Goal: Transaction & Acquisition: Book appointment/travel/reservation

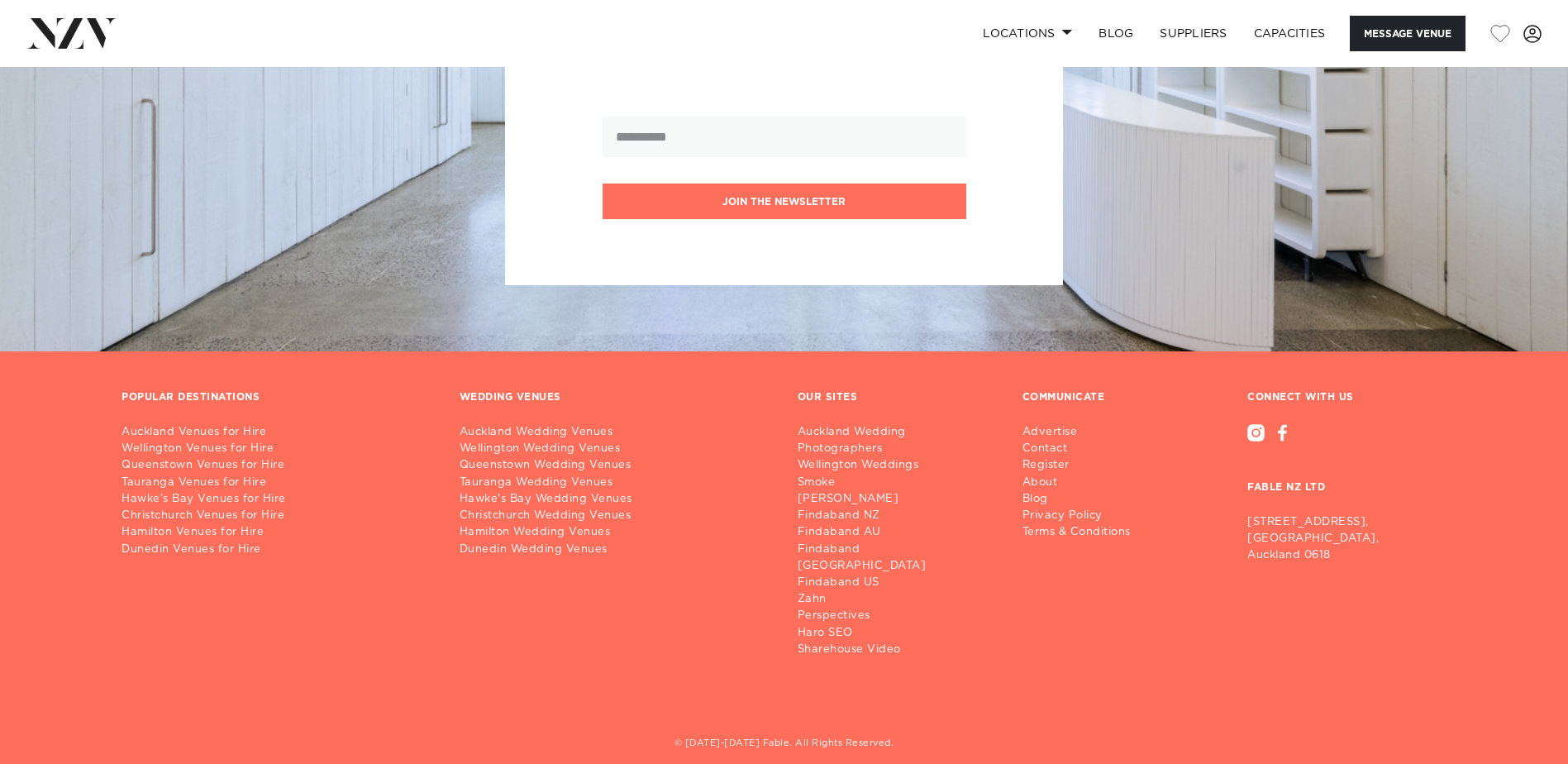
scroll to position [3636, 0]
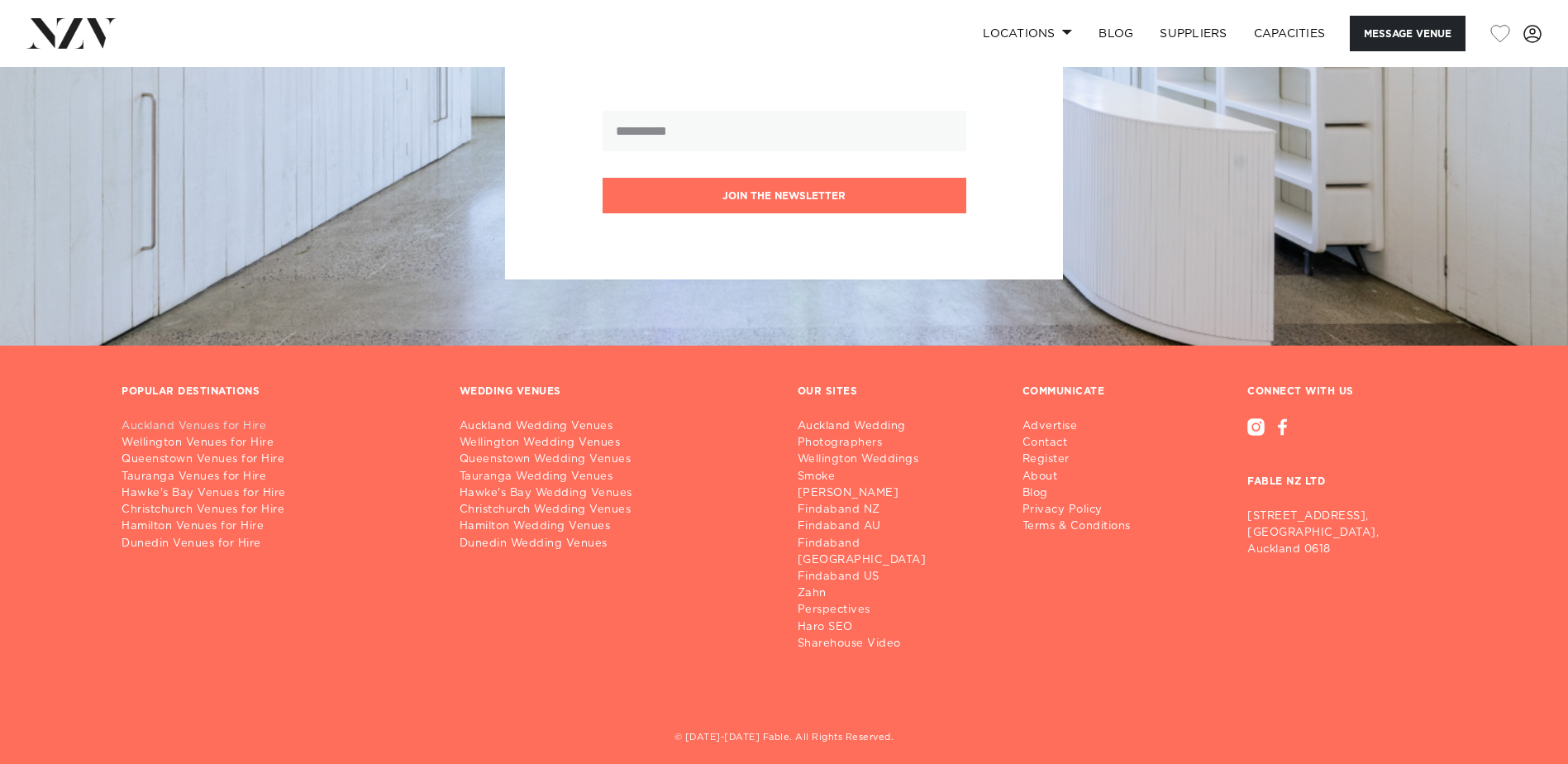
click at [209, 430] on link "Auckland Venues for Hire" at bounding box center [277, 426] width 312 height 17
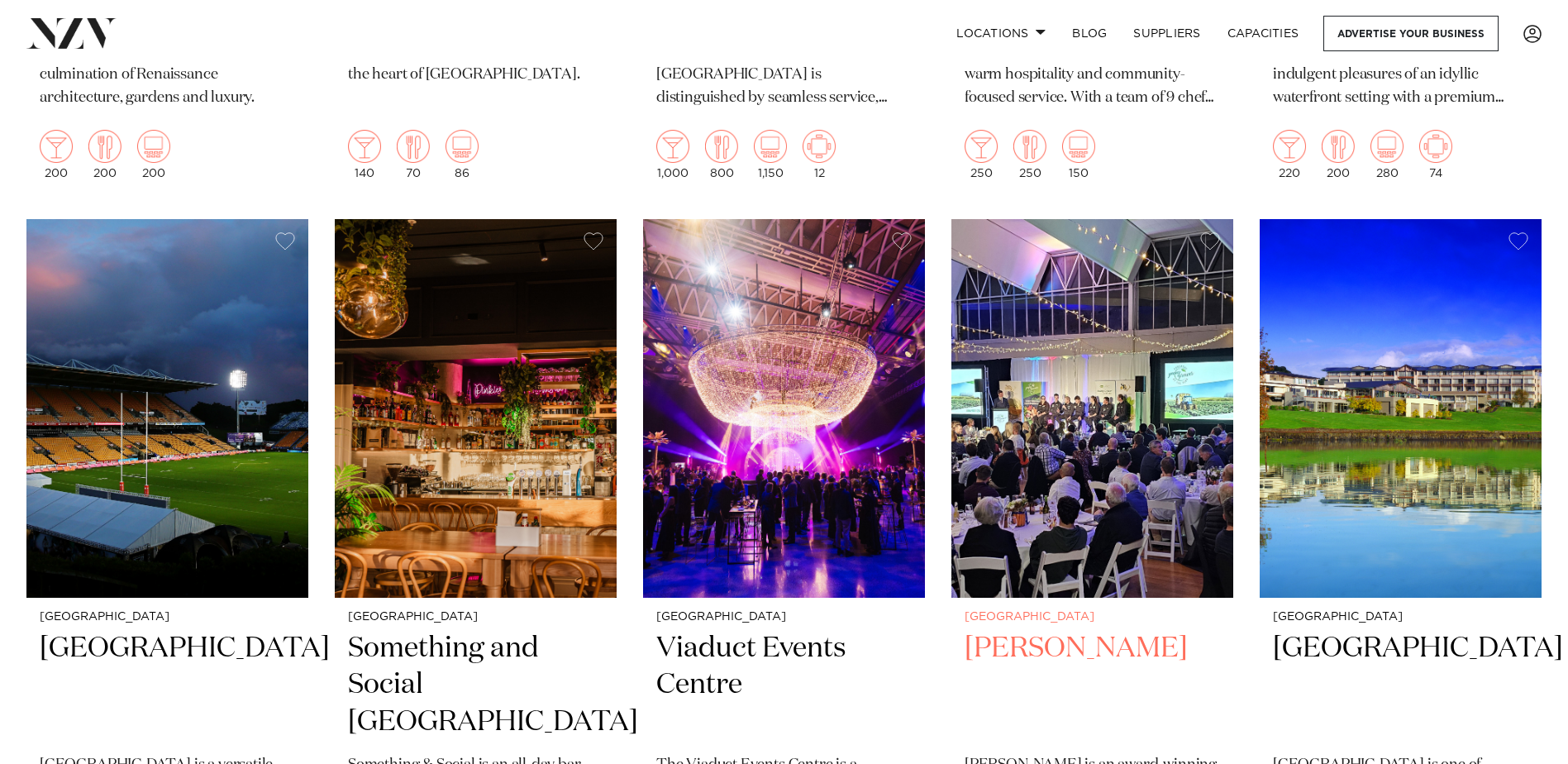
scroll to position [5704, 0]
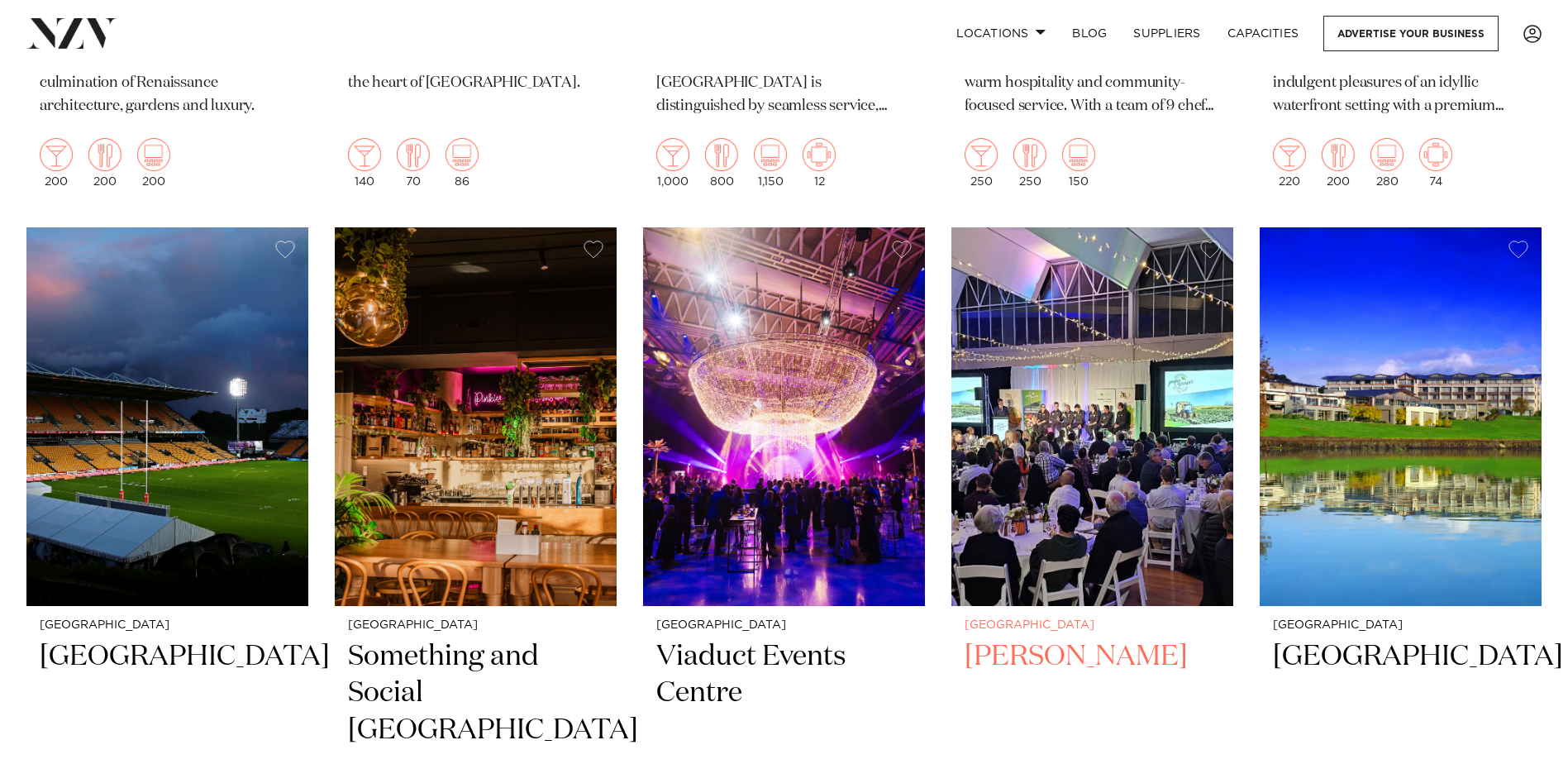
click at [1016, 638] on h2 "LaValla" at bounding box center [1092, 694] width 256 height 112
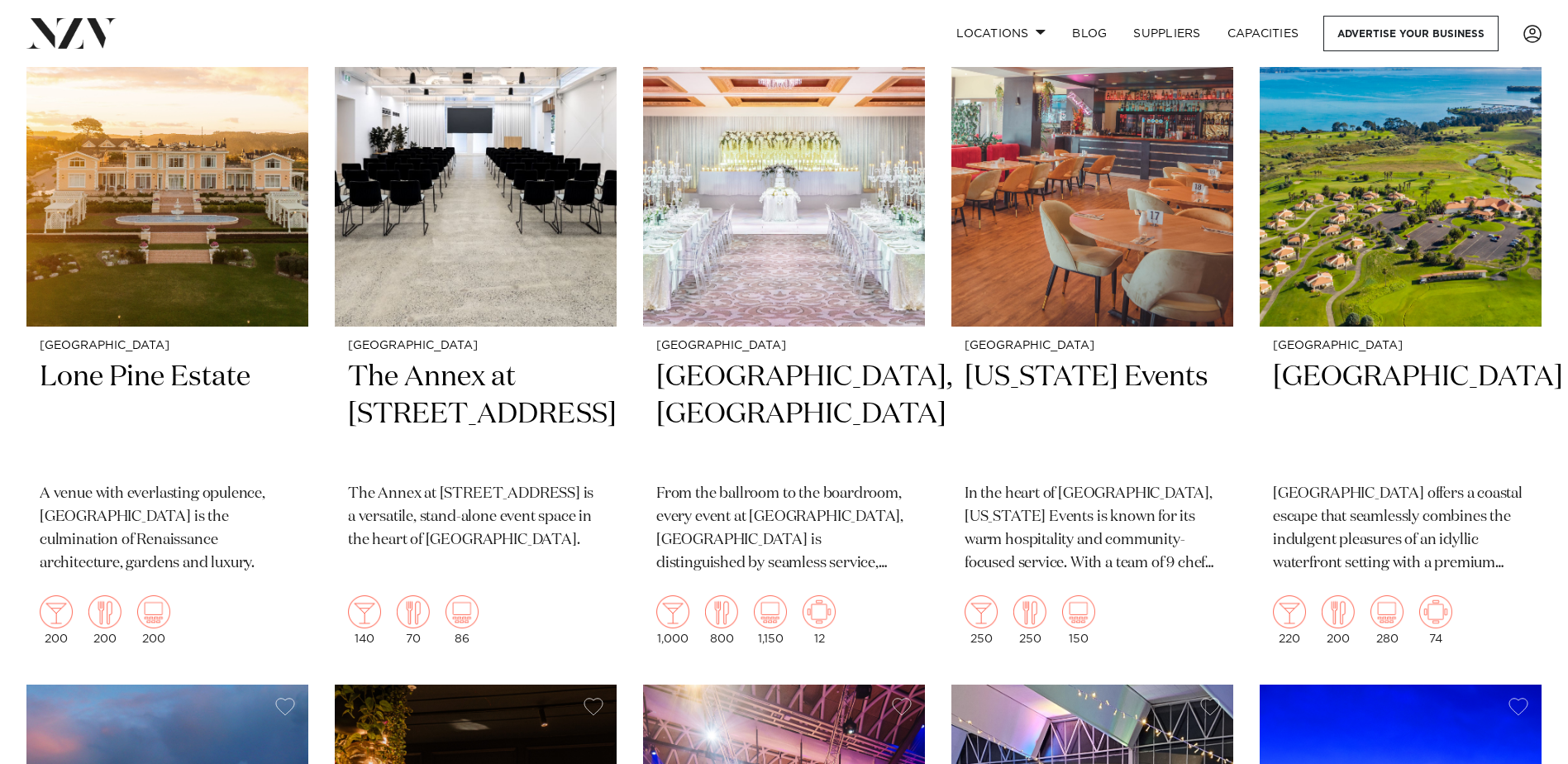
scroll to position [0, 0]
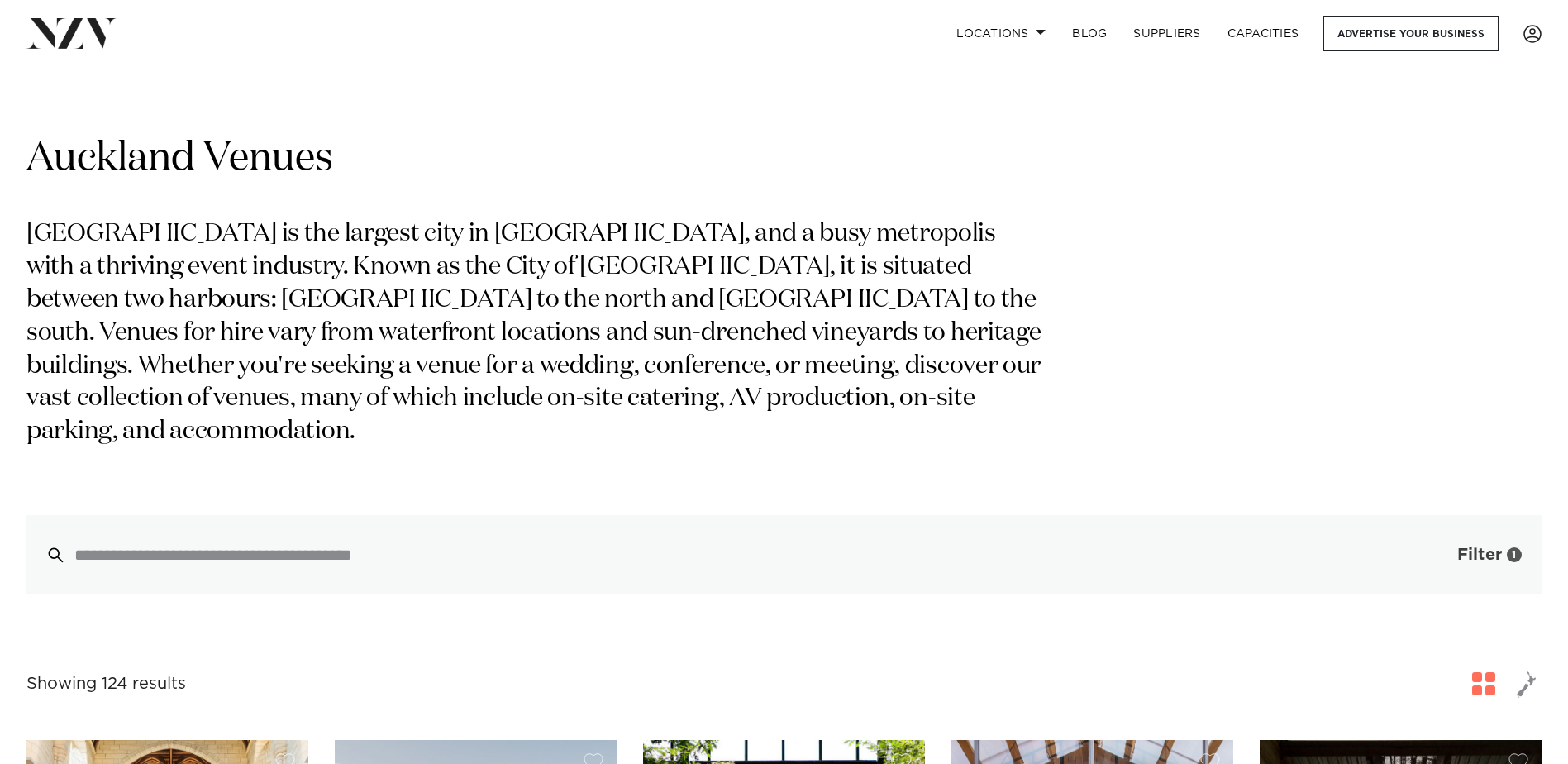
click at [1458, 547] on span "Filter" at bounding box center [1479, 555] width 44 height 17
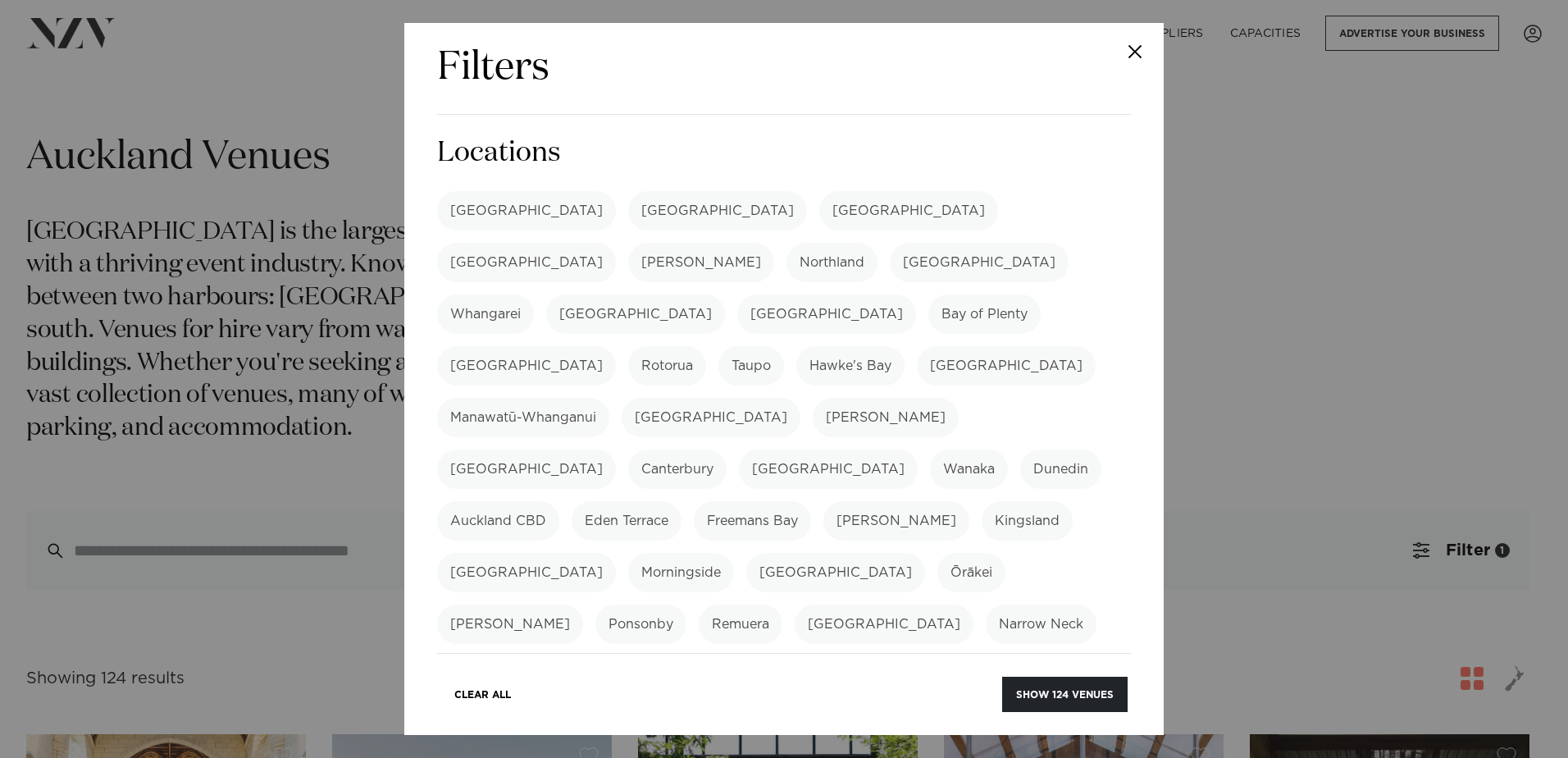
click at [795, 605] on label "Albany" at bounding box center [883, 624] width 178 height 39
click at [1073, 692] on button "Show 124 venues" at bounding box center [1064, 695] width 126 height 35
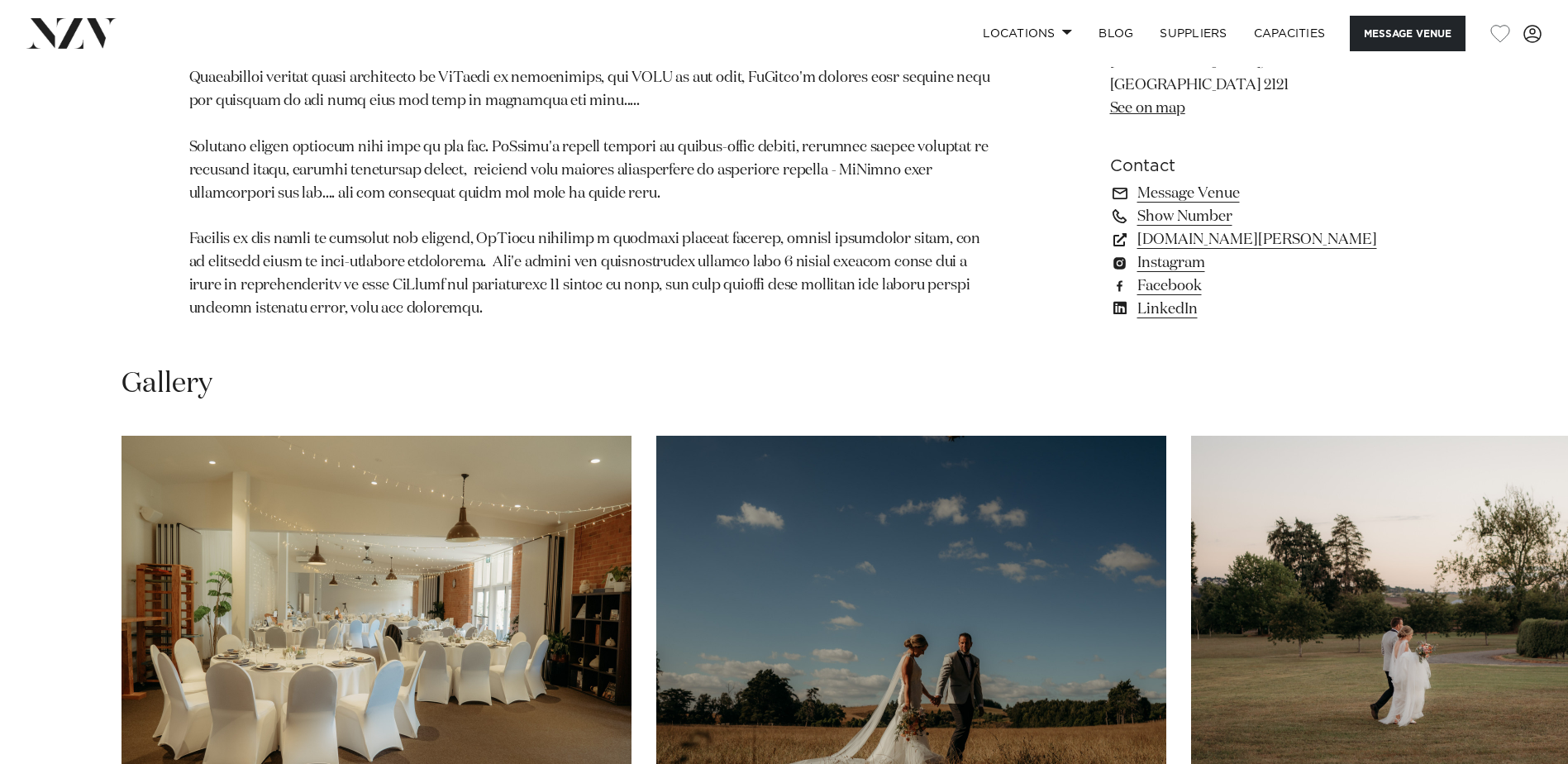
scroll to position [1157, 0]
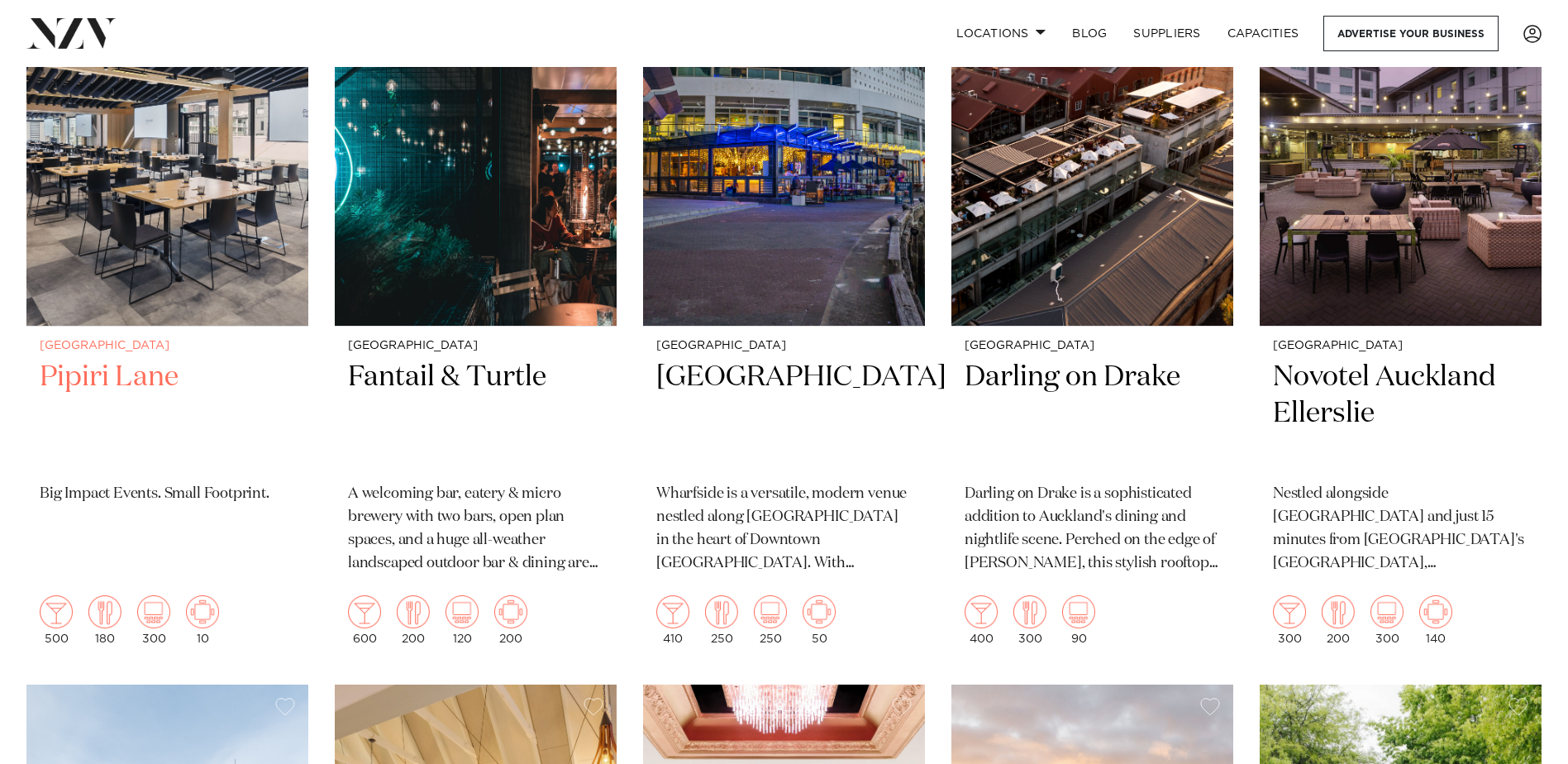
scroll to position [496, 0]
click at [112, 381] on h2 "Pipiri Lane" at bounding box center [167, 414] width 256 height 112
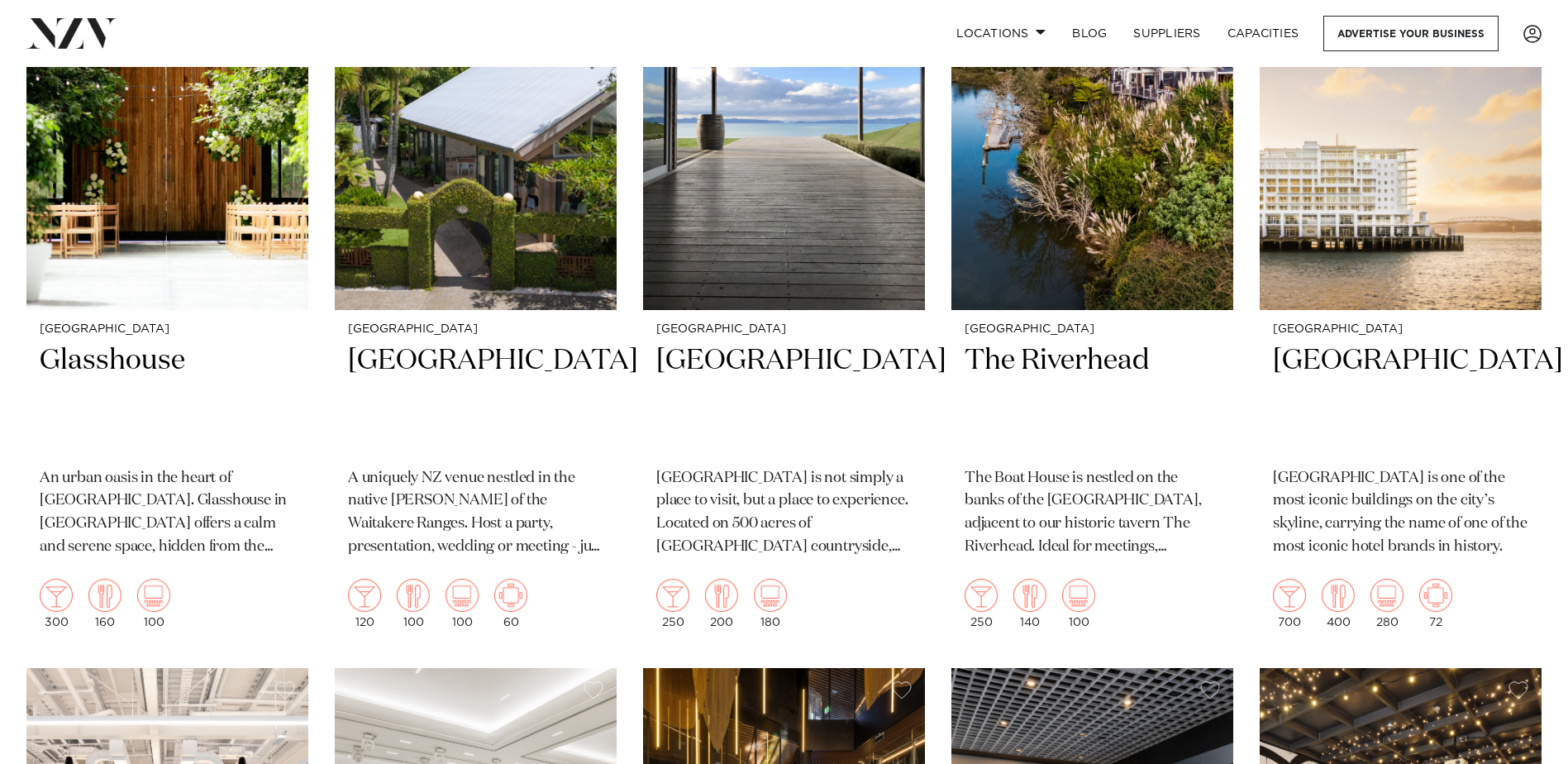
scroll to position [0, 0]
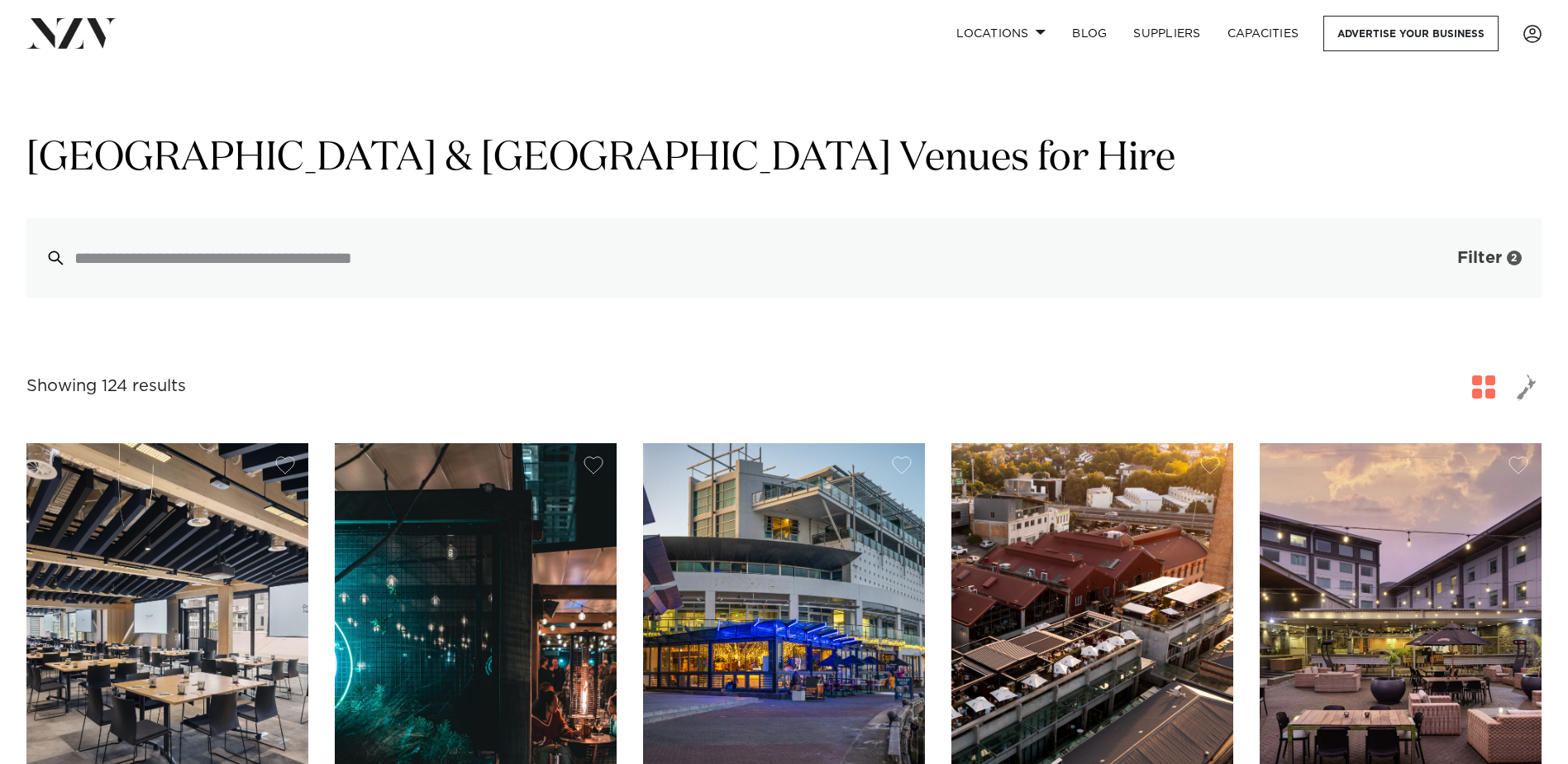
click at [1479, 257] on span "Filter" at bounding box center [1479, 258] width 44 height 17
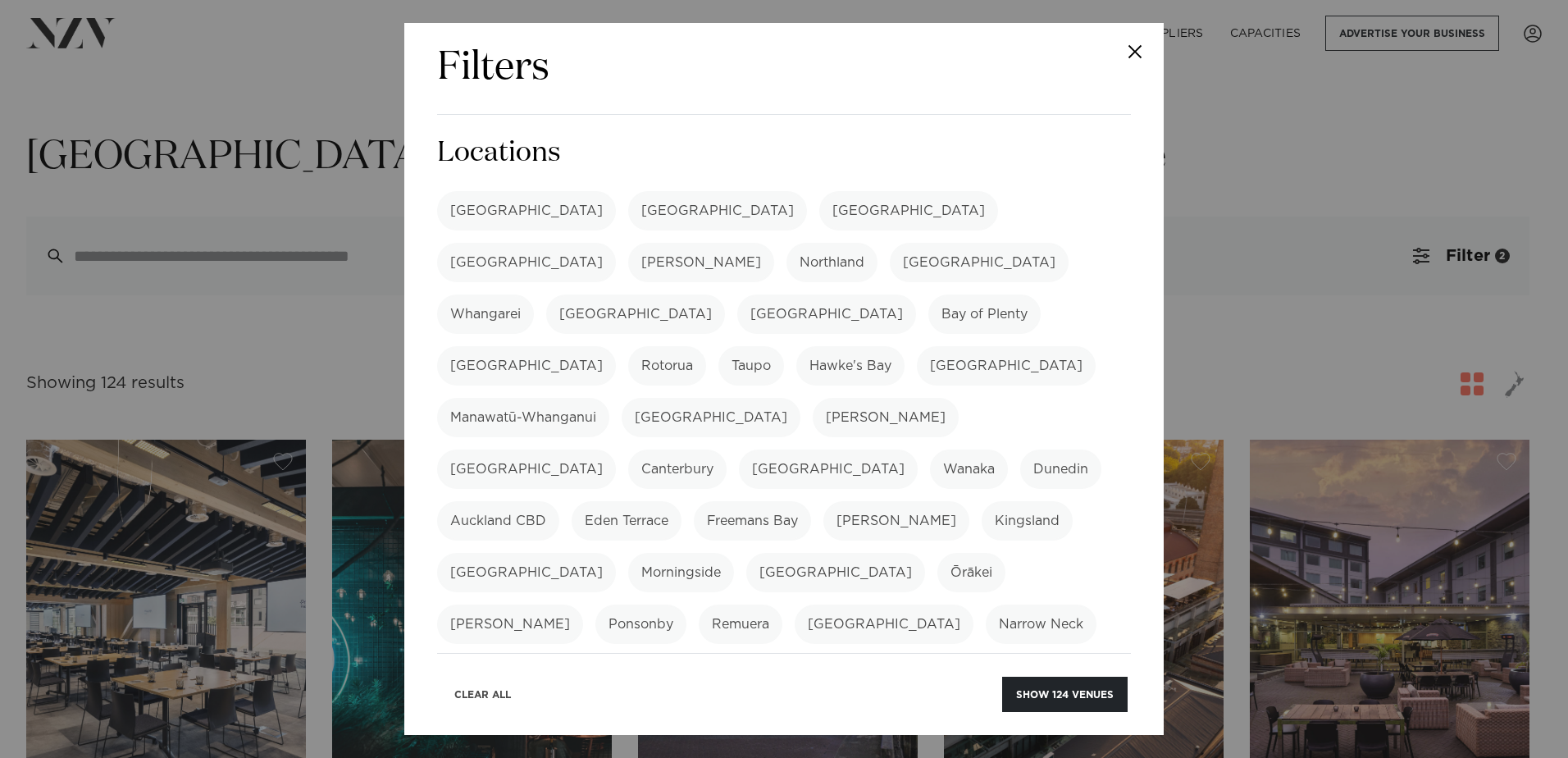
click at [487, 690] on button "Clear All" at bounding box center [482, 695] width 85 height 35
click at [152, 373] on div "Filters Search Type Venue Supplier See more Locations Auckland Wellington Chris…" at bounding box center [784, 379] width 1568 height 758
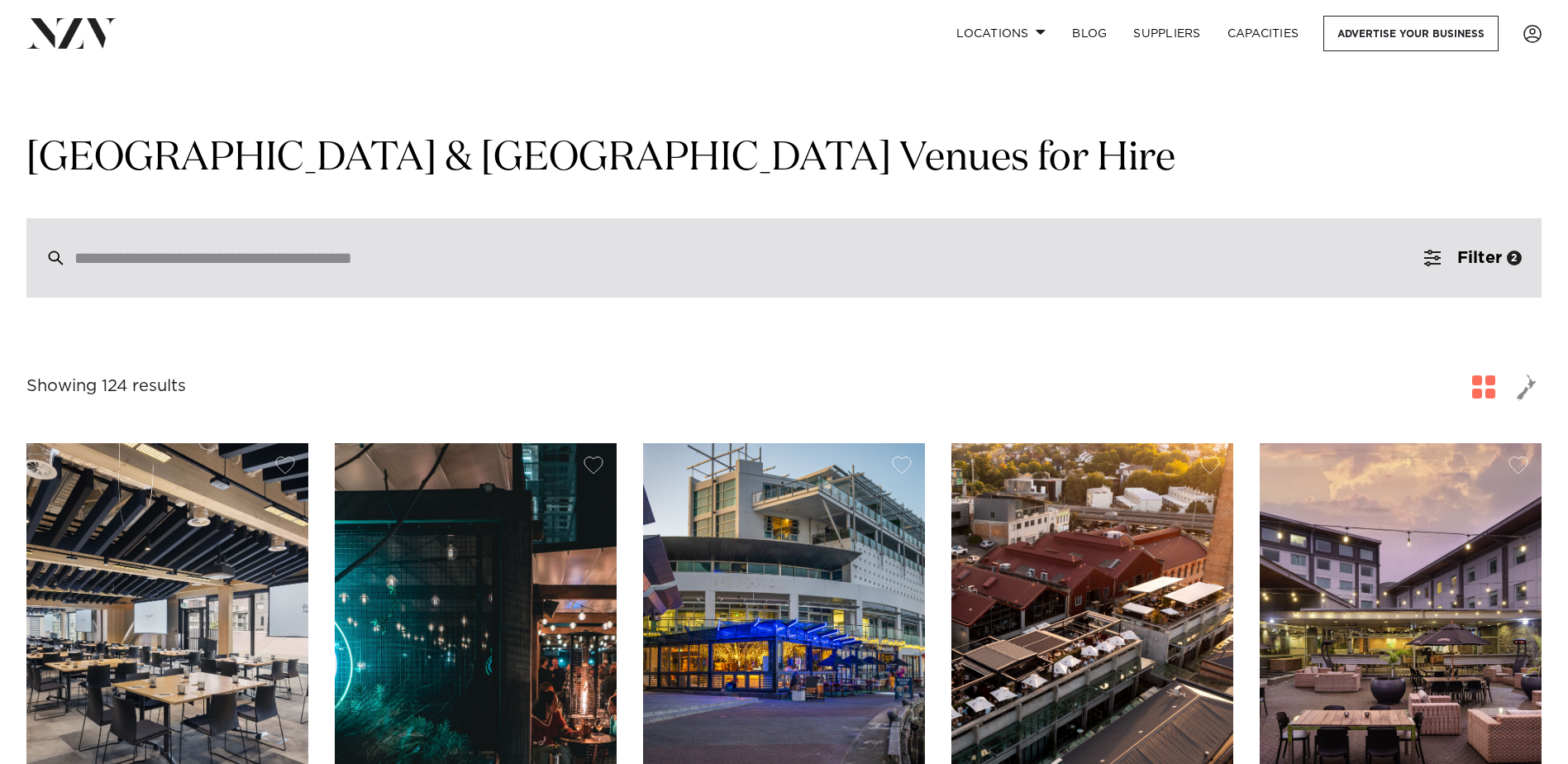
click at [205, 275] on div at bounding box center [784, 258] width 1515 height 80
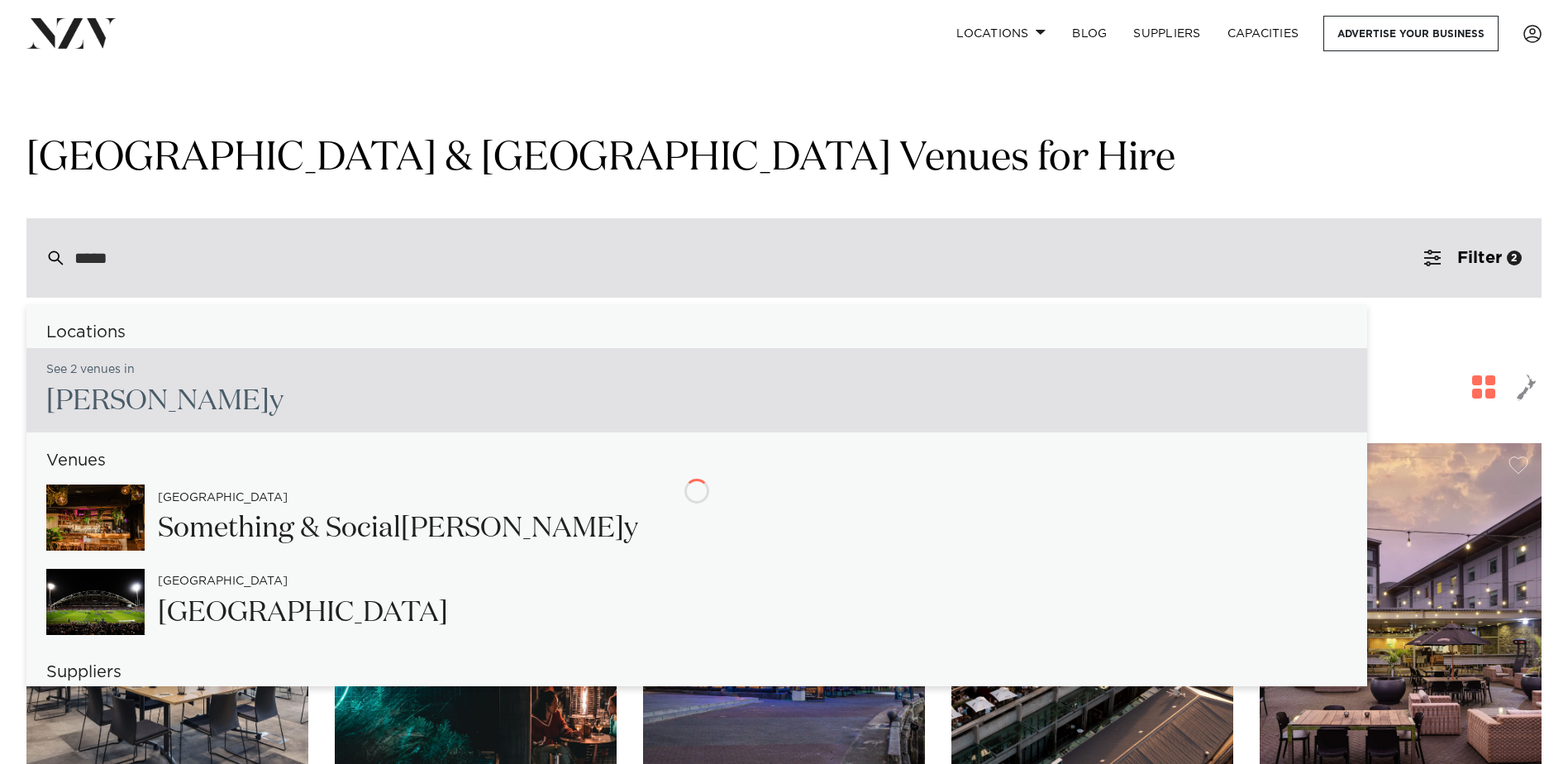
type input "******"
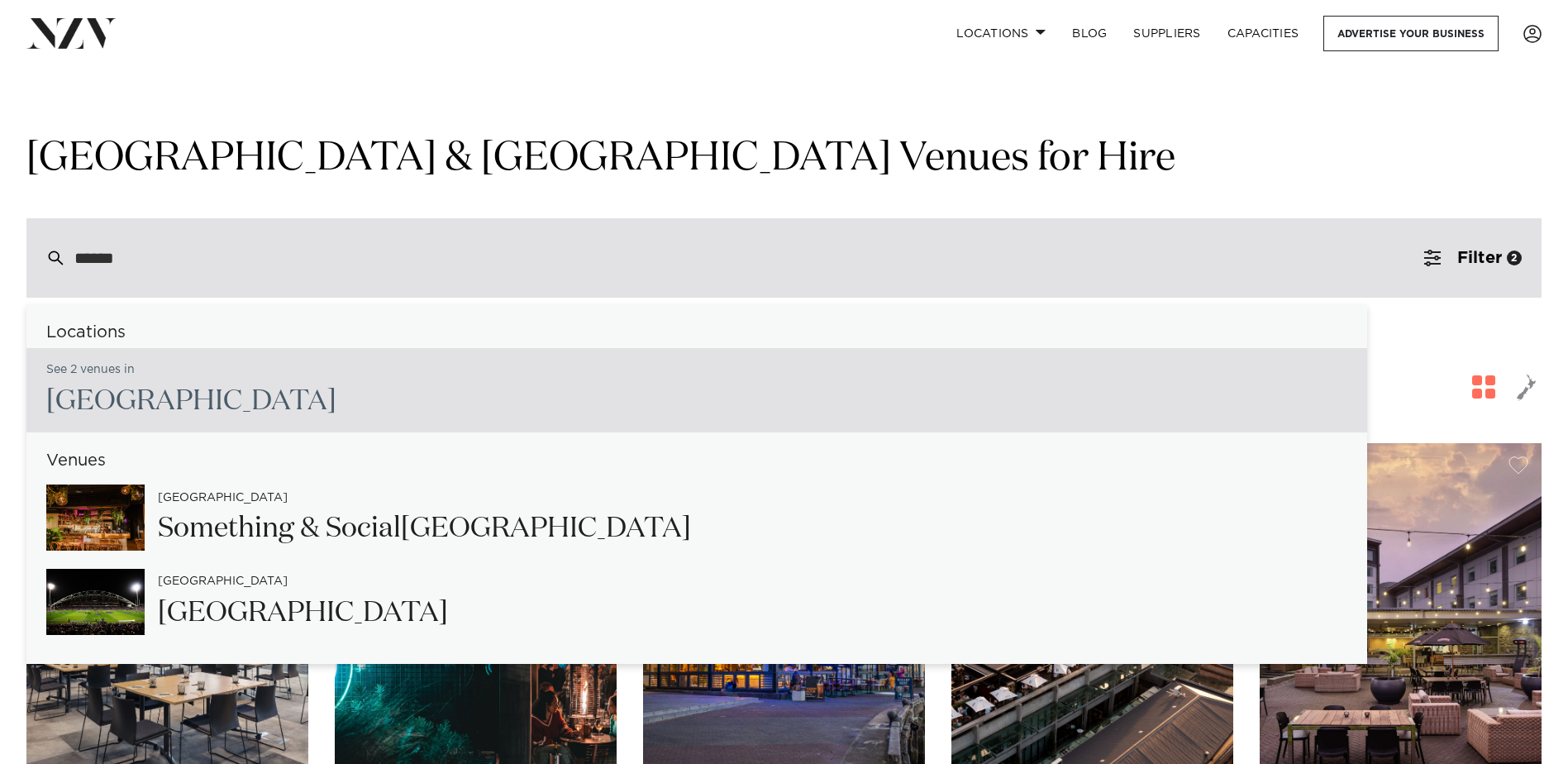
click at [91, 391] on span "Albany" at bounding box center [191, 400] width 290 height 29
type input "**********"
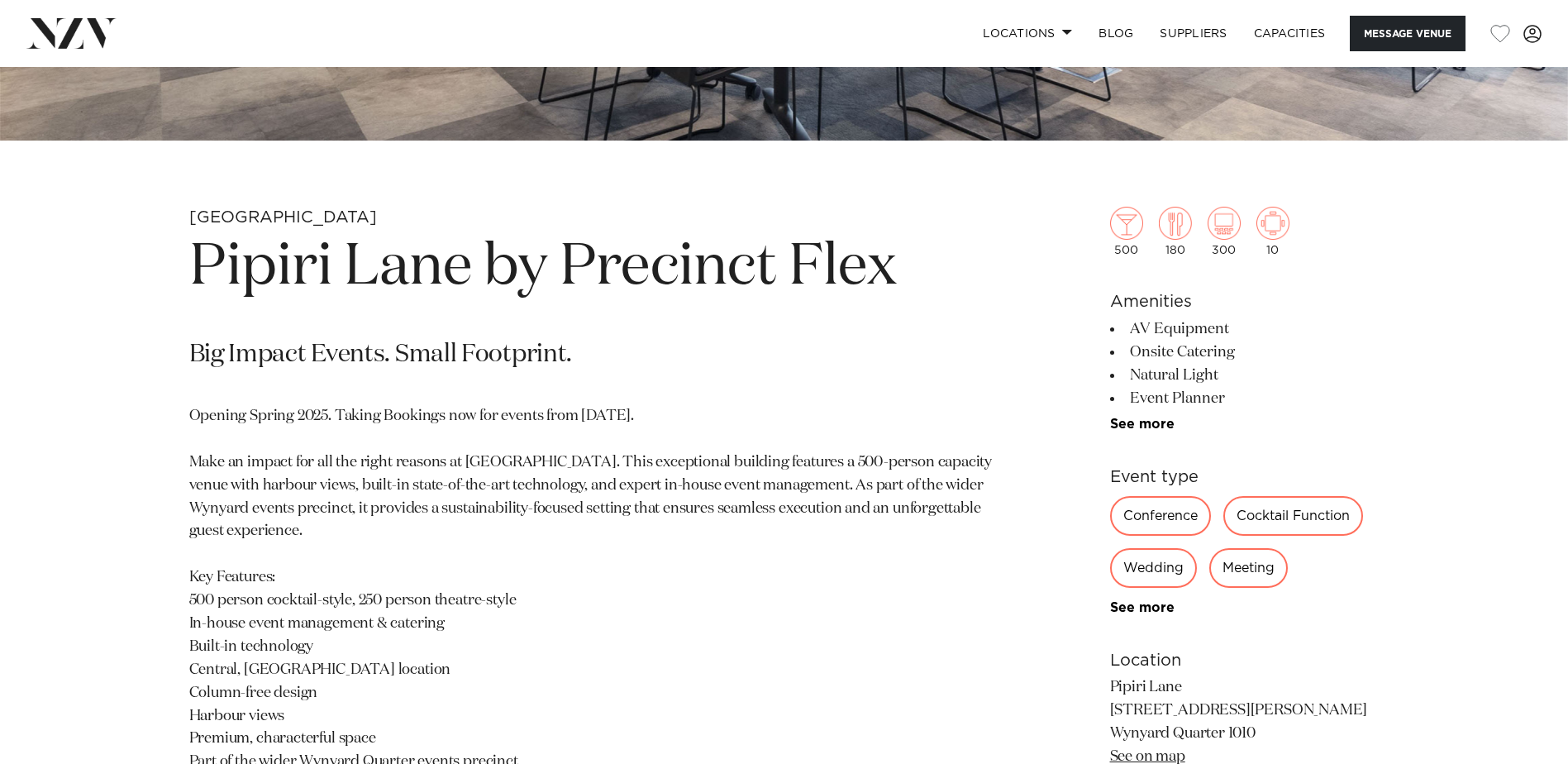
scroll to position [827, 0]
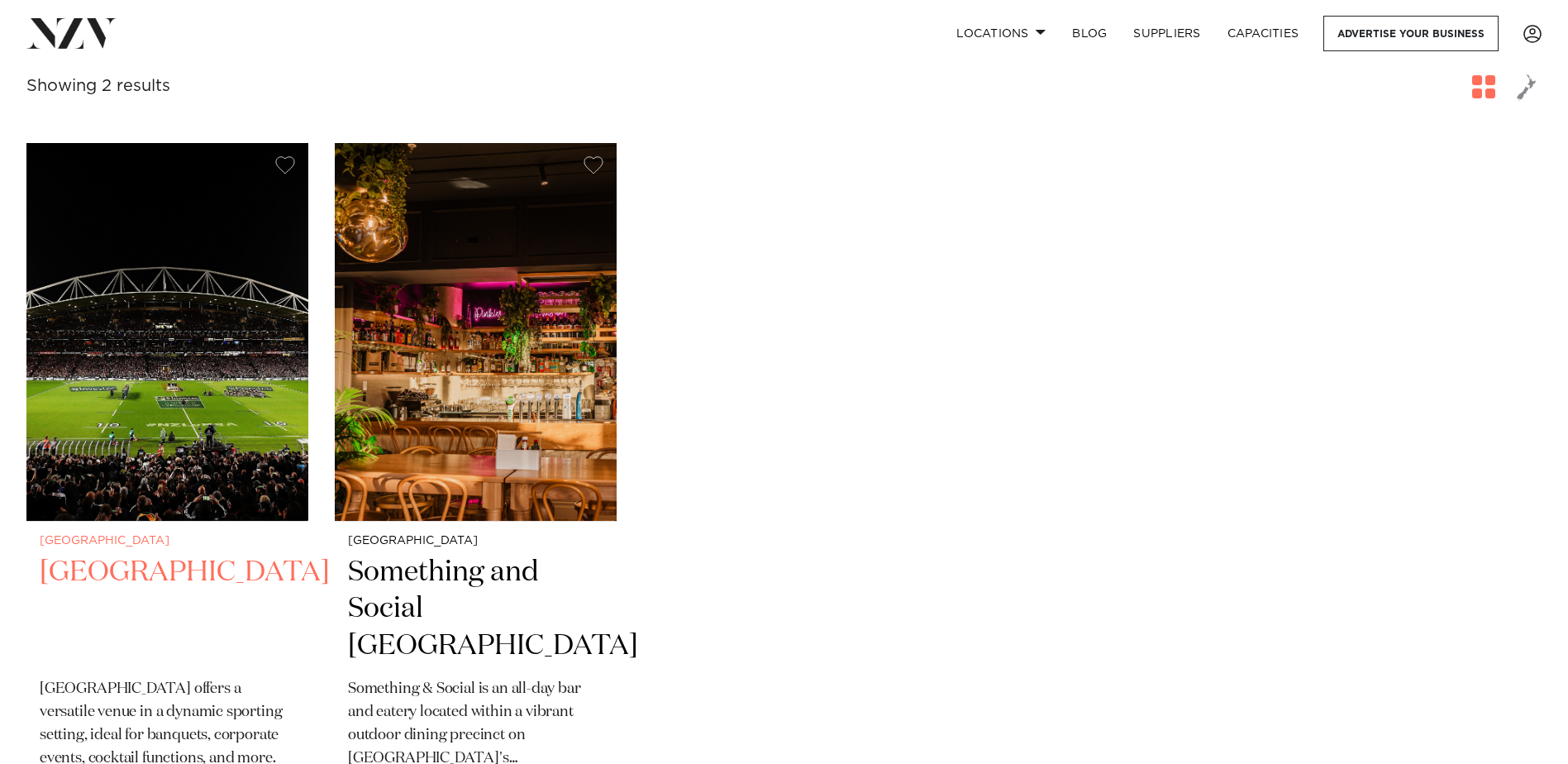
scroll to position [330, 0]
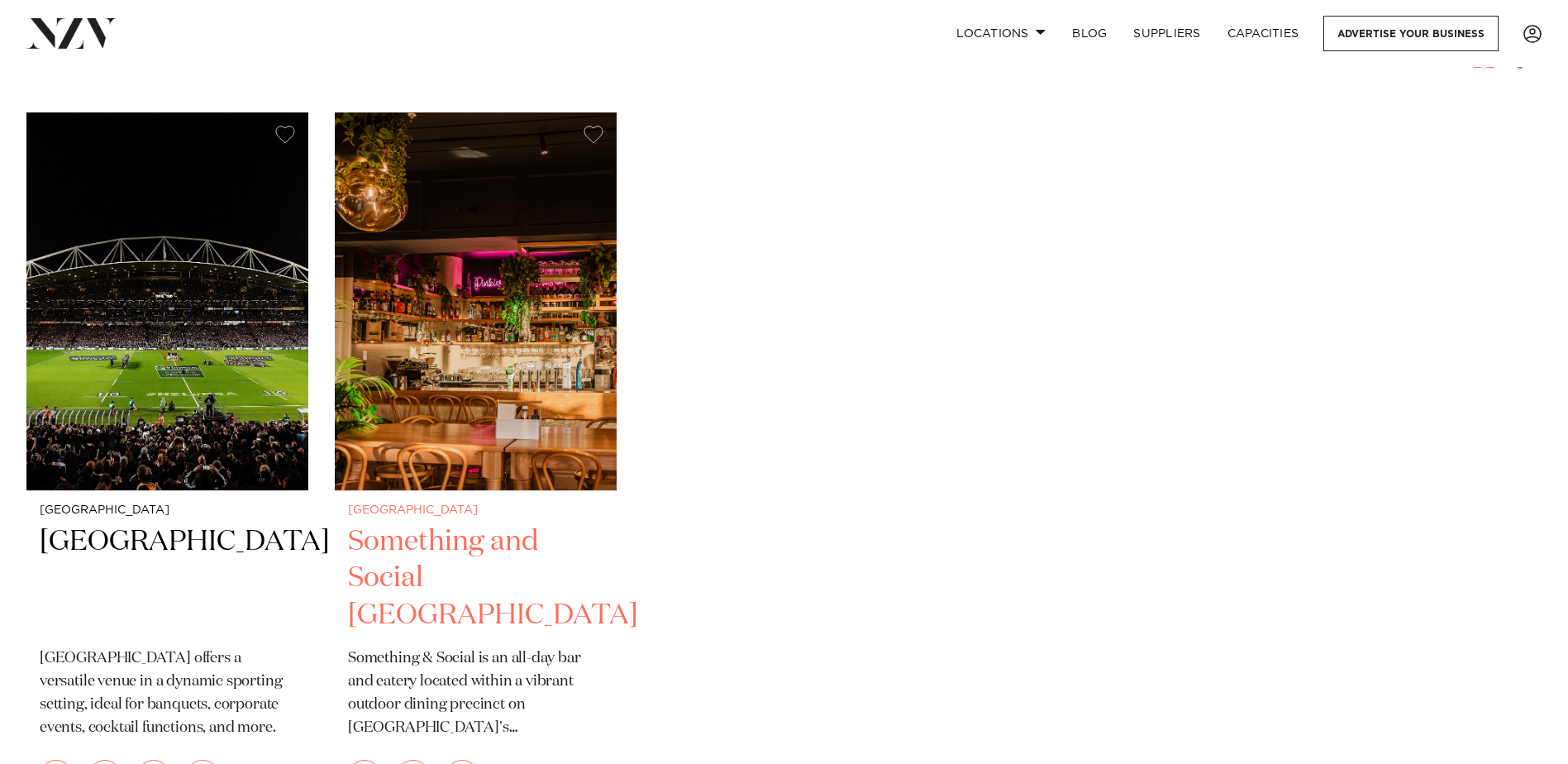
click at [487, 575] on h2 "Something and Social [GEOGRAPHIC_DATA]" at bounding box center [476, 579] width 256 height 112
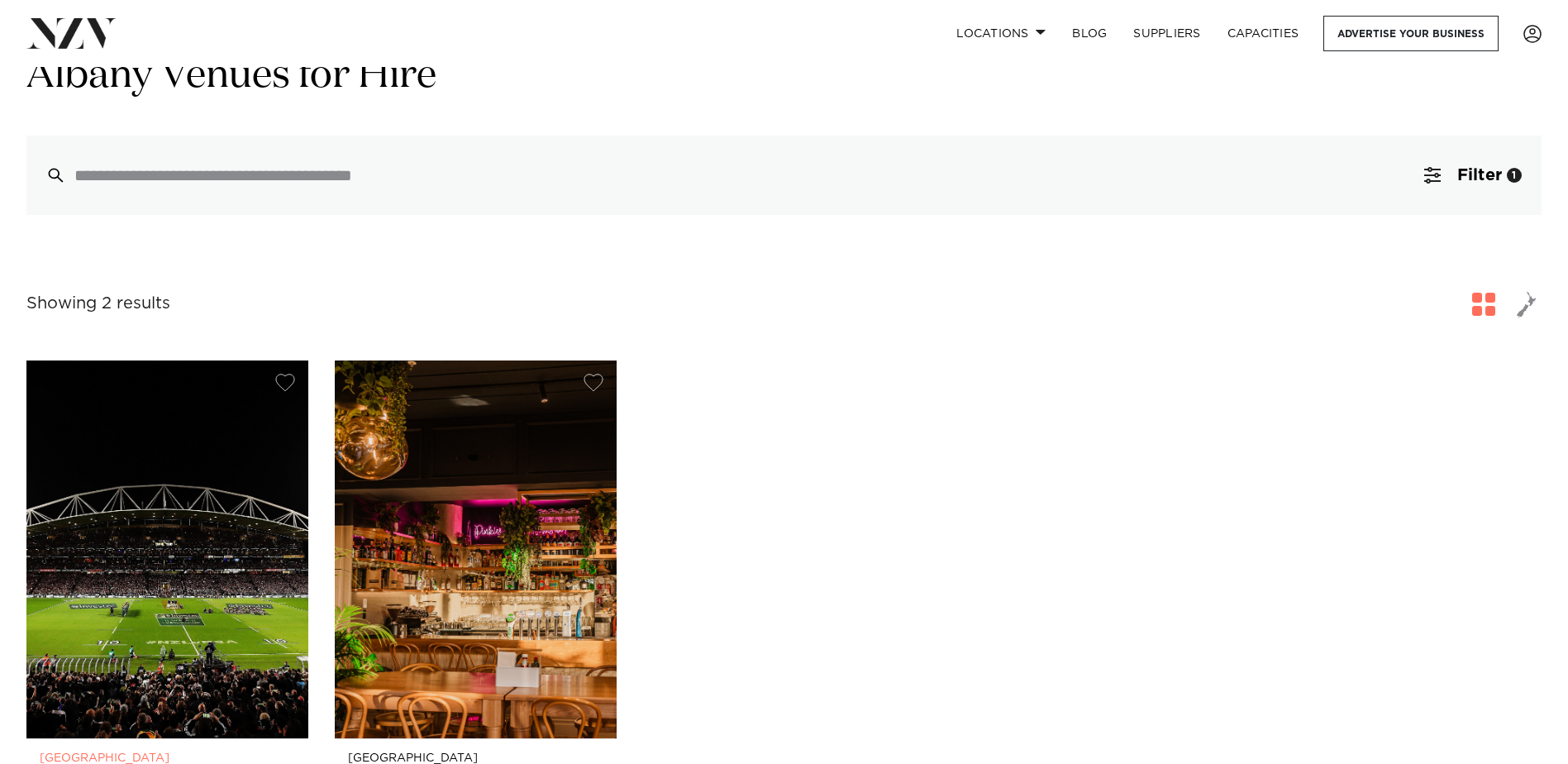
scroll to position [0, 0]
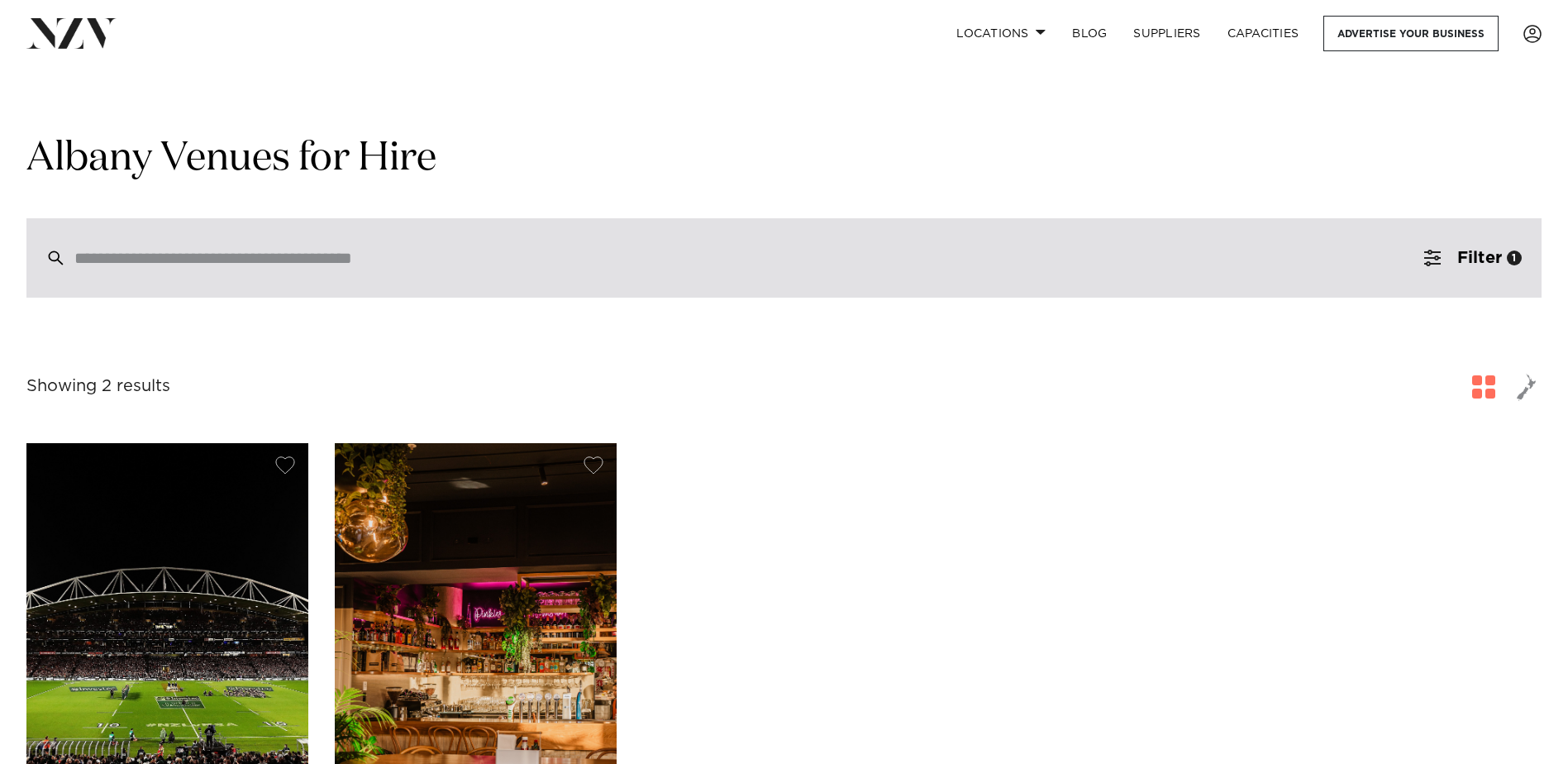
click at [196, 249] on input "search" at bounding box center [749, 258] width 1349 height 18
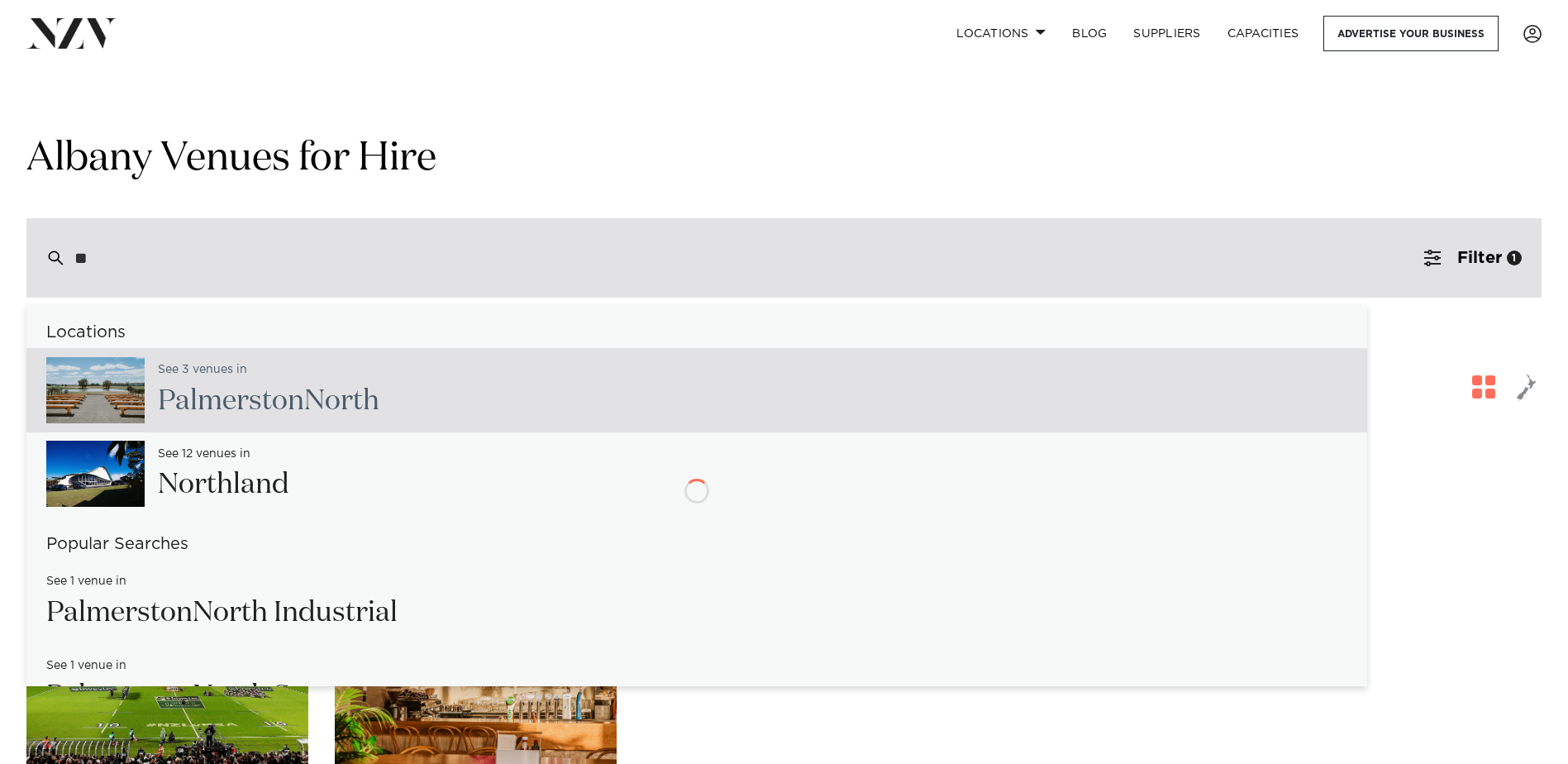
type input "*"
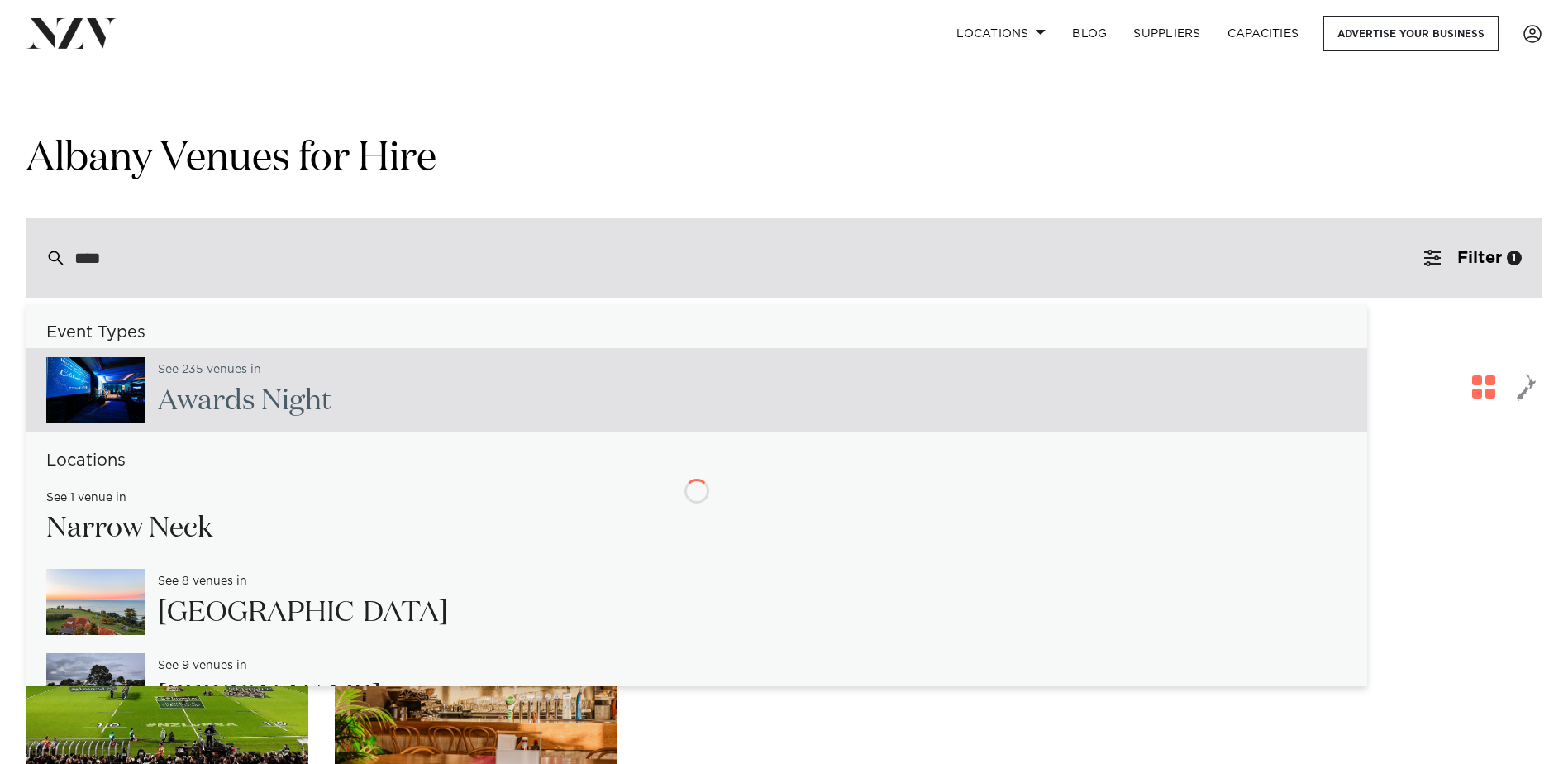
type input "*****"
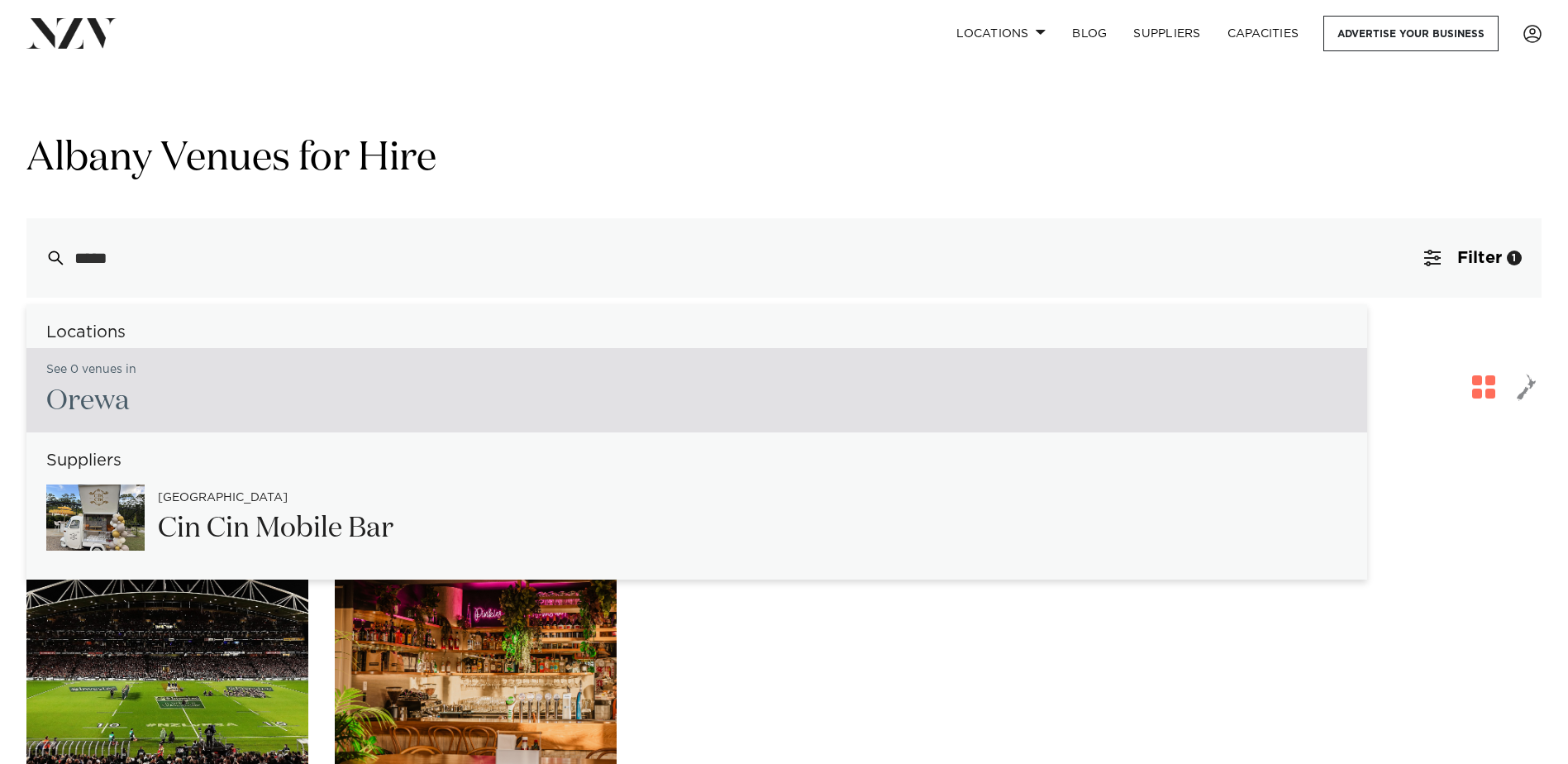
drag, startPoint x: 163, startPoint y: 258, endPoint x: 4, endPoint y: 252, distance: 159.1
click at [5, 252] on section "Grid Map Albany Venues for Hire ***** Locations See 0 venues in Orewa locations…" at bounding box center [784, 199] width 1568 height 198
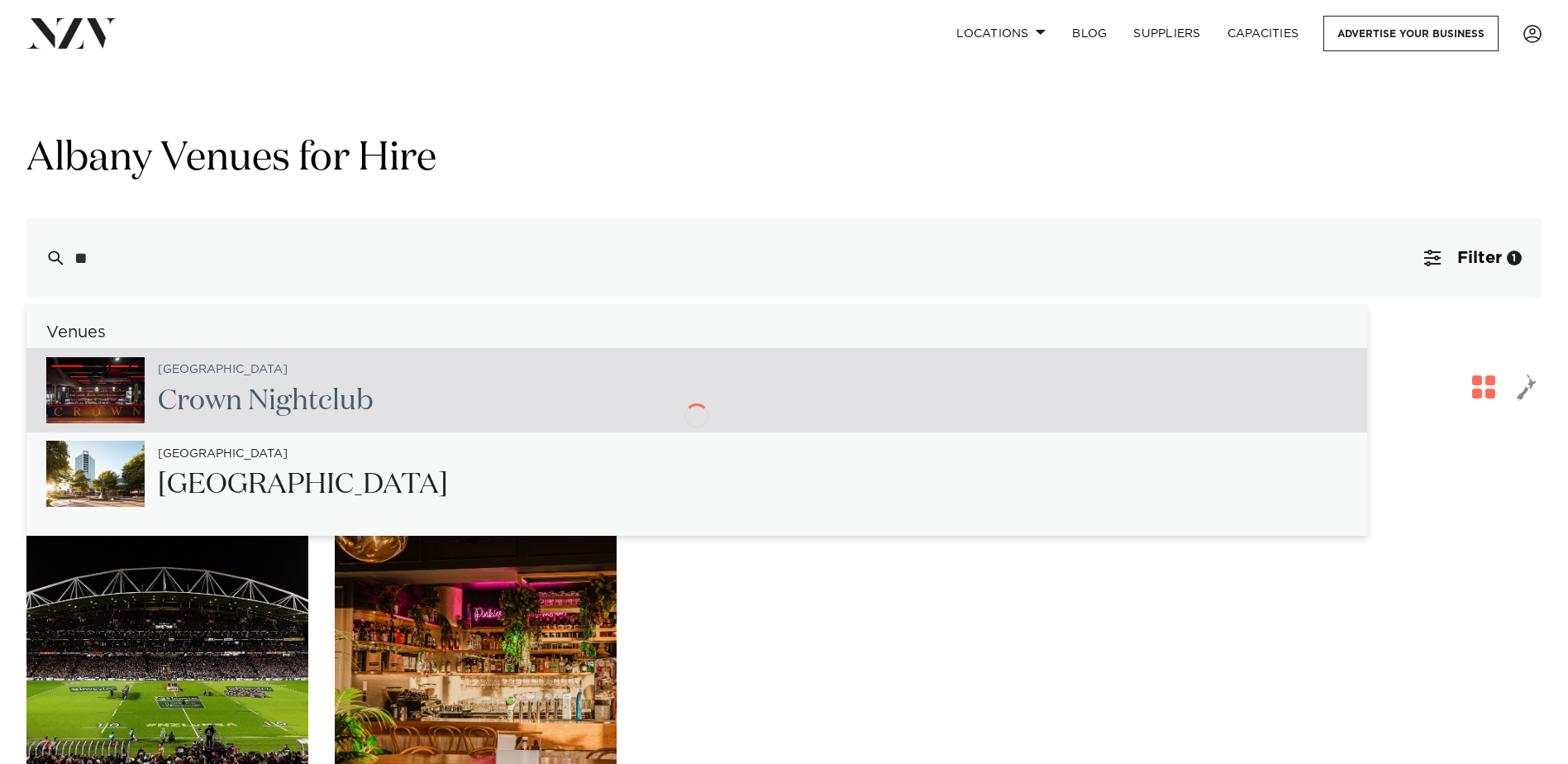
type input "*"
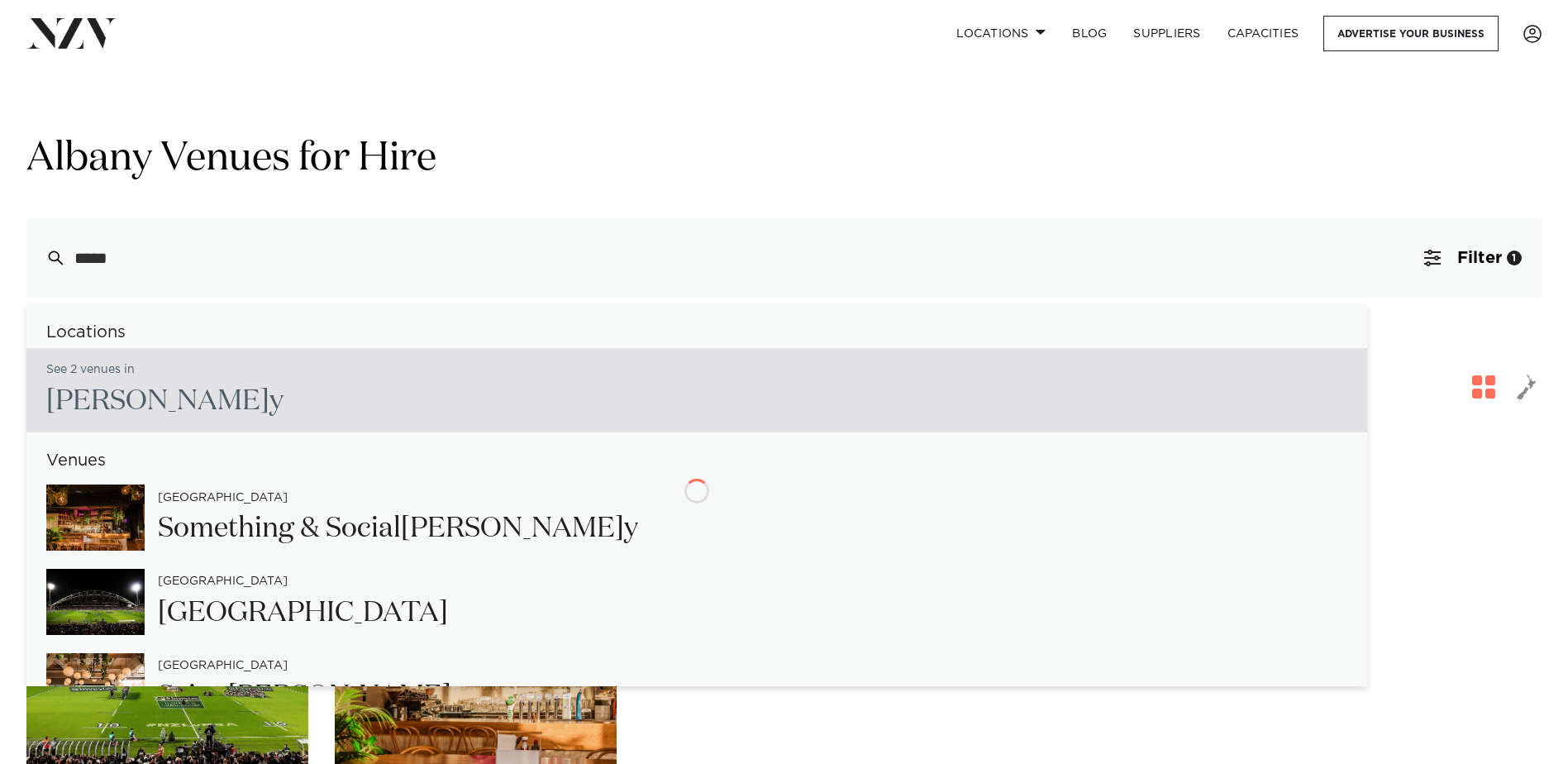
type input "******"
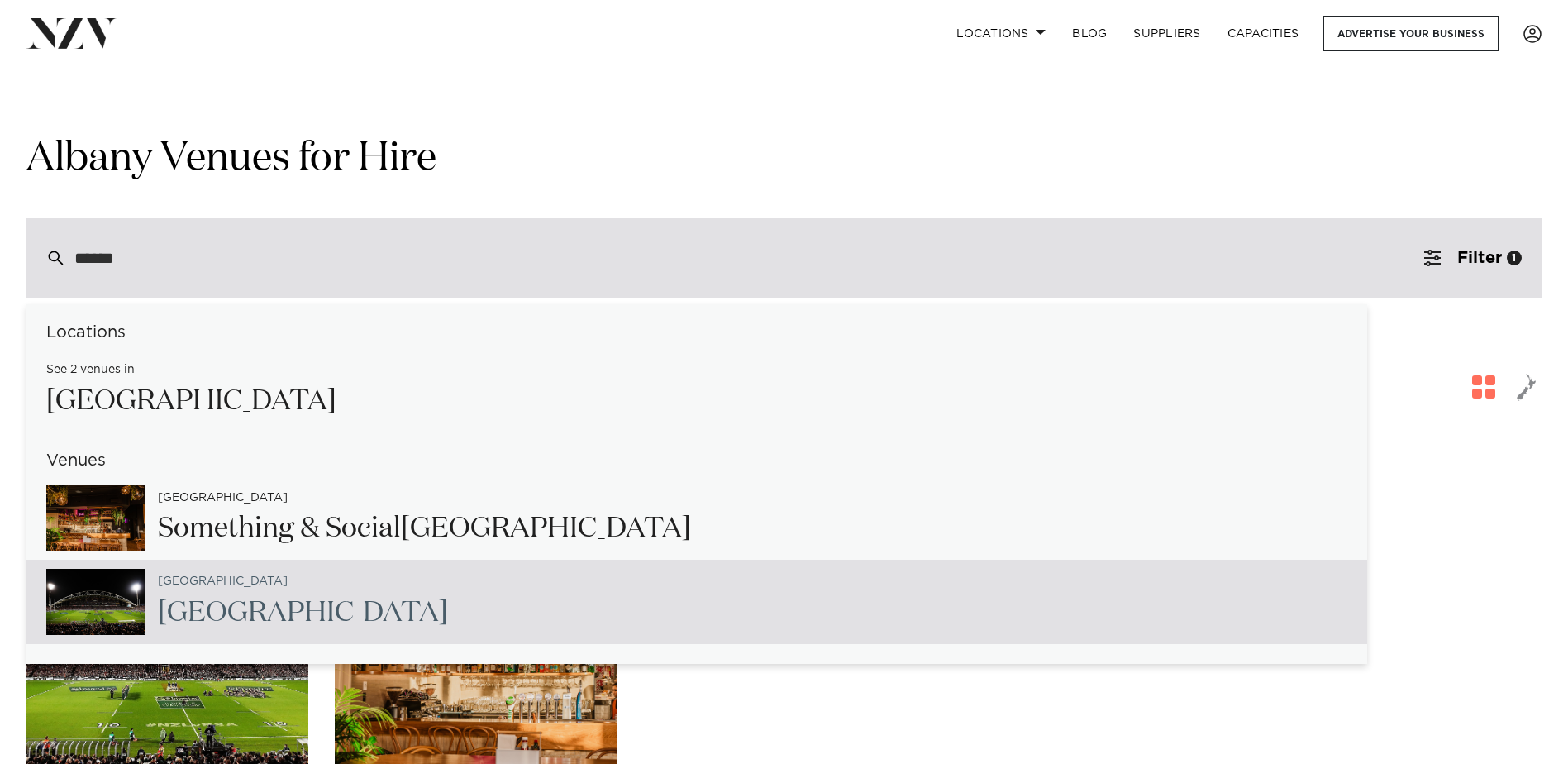
click at [130, 617] on img at bounding box center [95, 601] width 98 height 66
type input "**********"
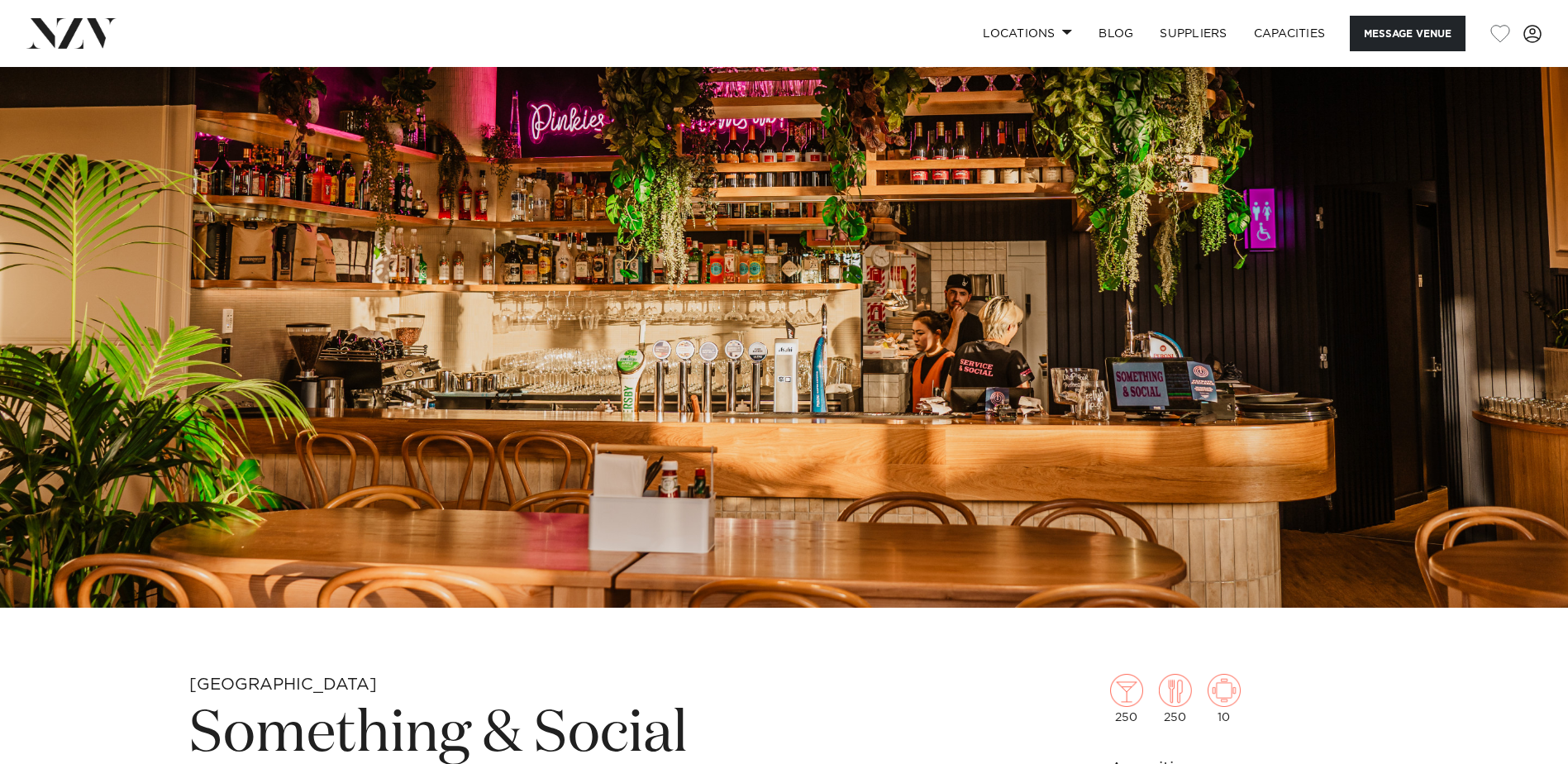
scroll to position [83, 0]
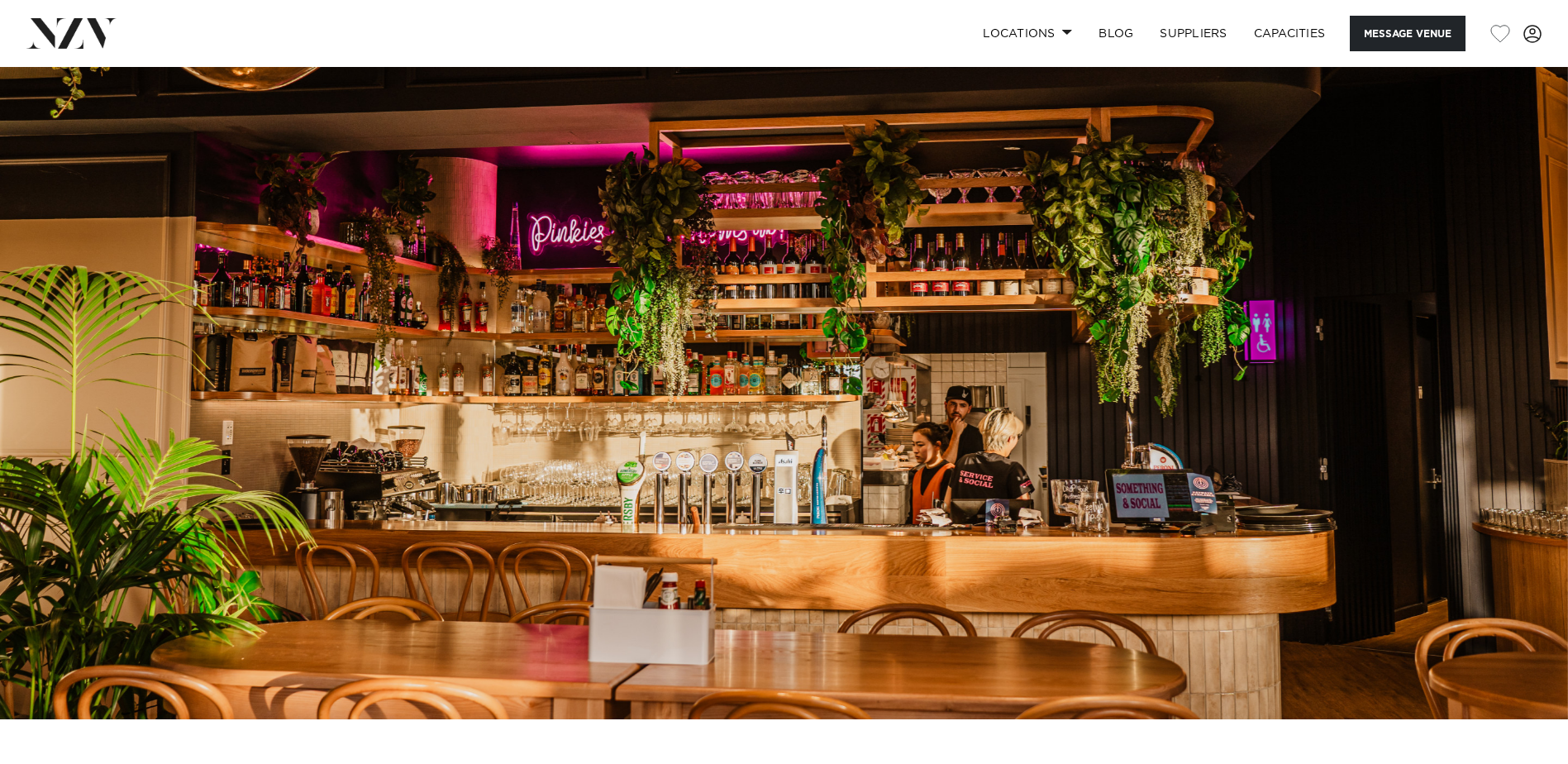
click at [1404, 396] on img at bounding box center [784, 351] width 1568 height 735
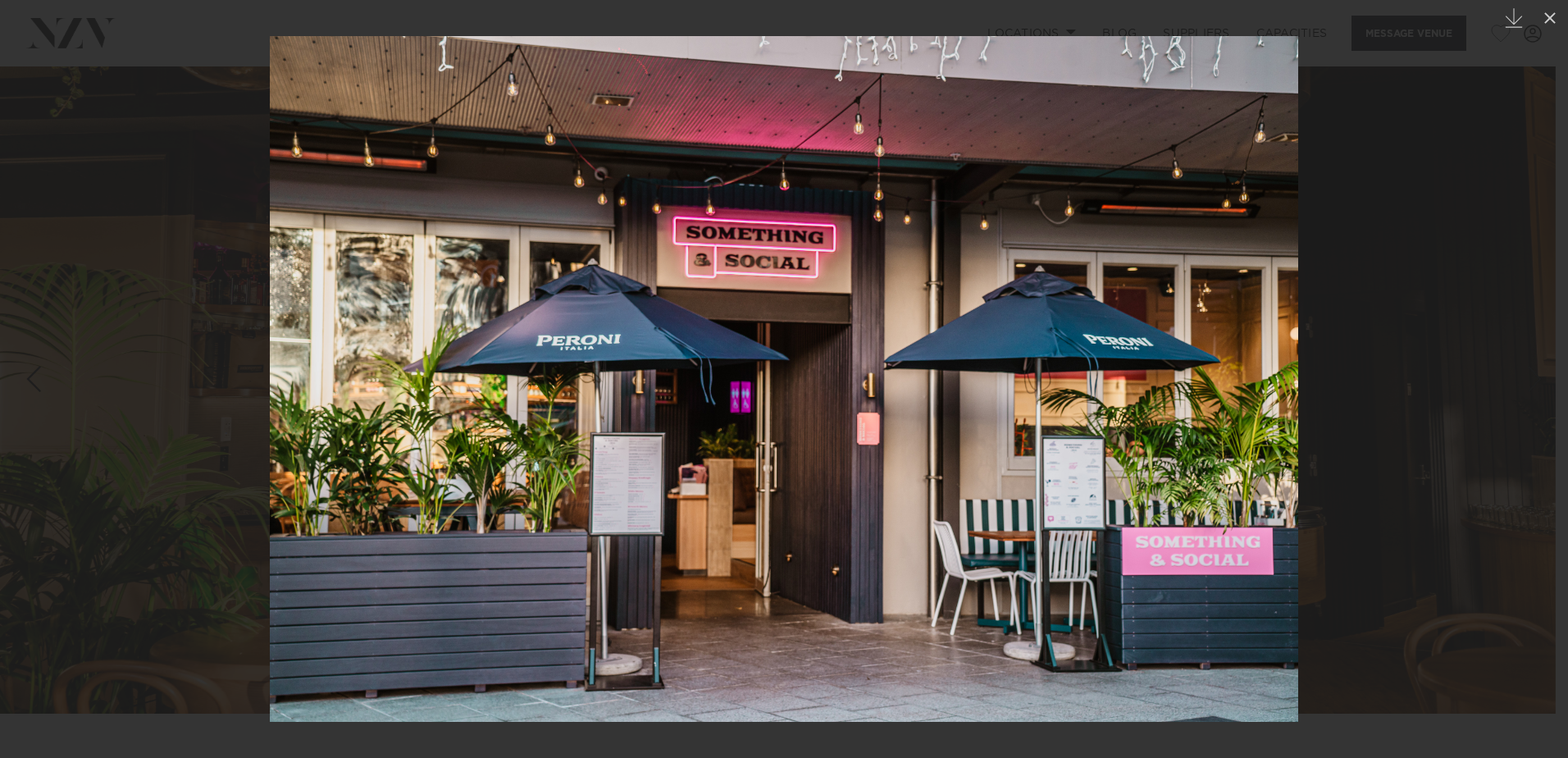
click at [222, 216] on div at bounding box center [784, 379] width 1568 height 758
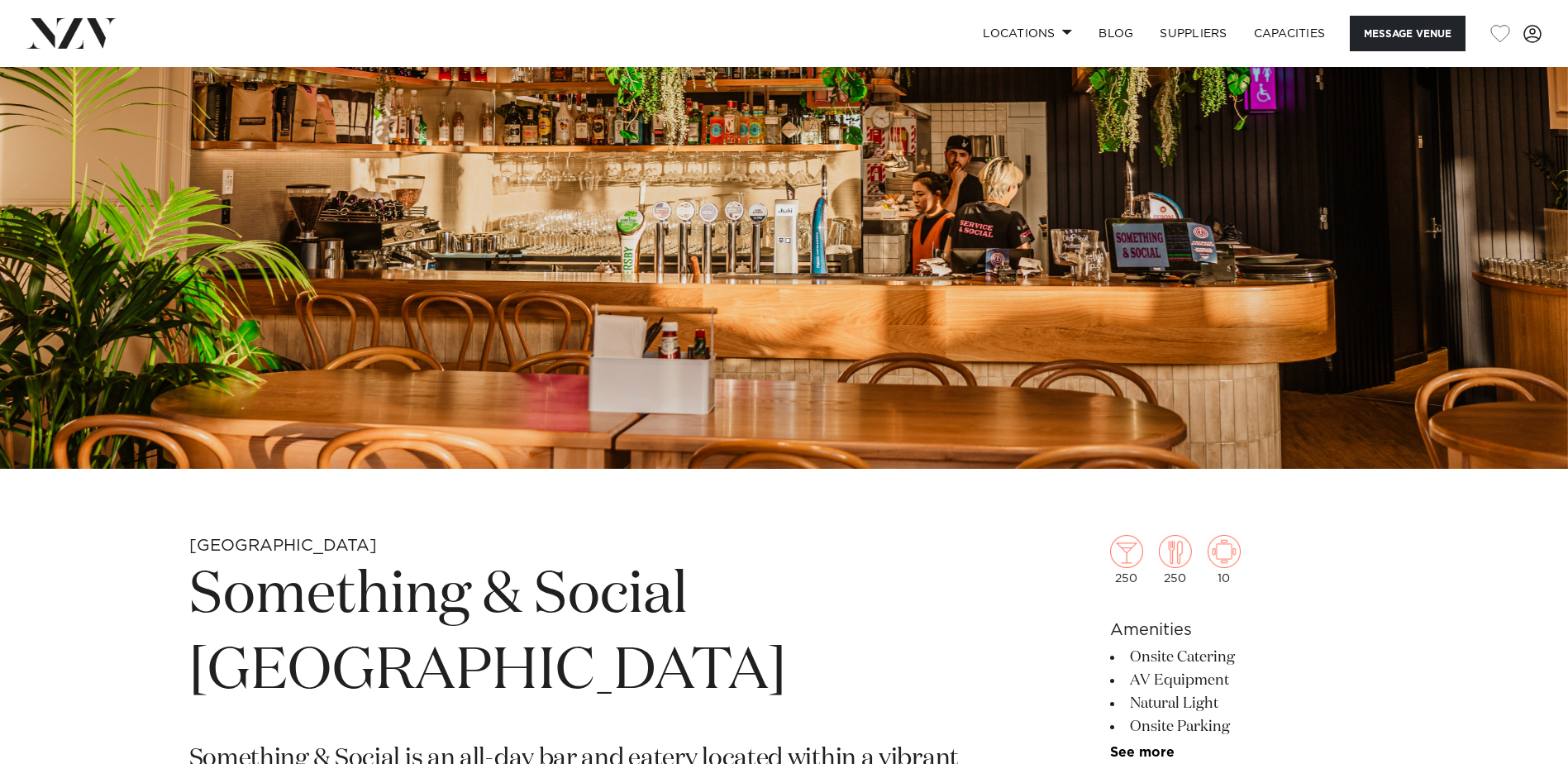
scroll to position [579, 0]
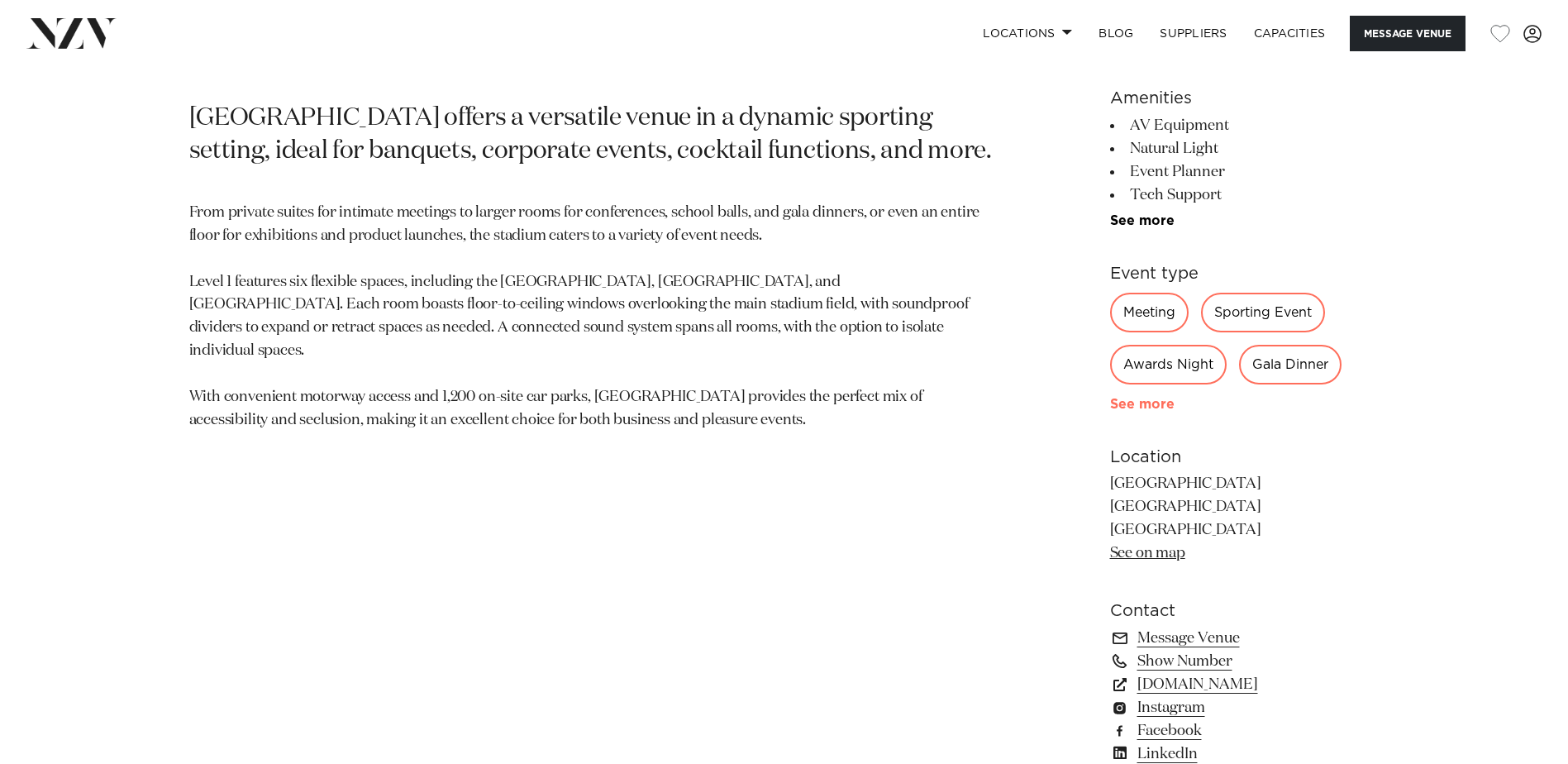
scroll to position [1157, 0]
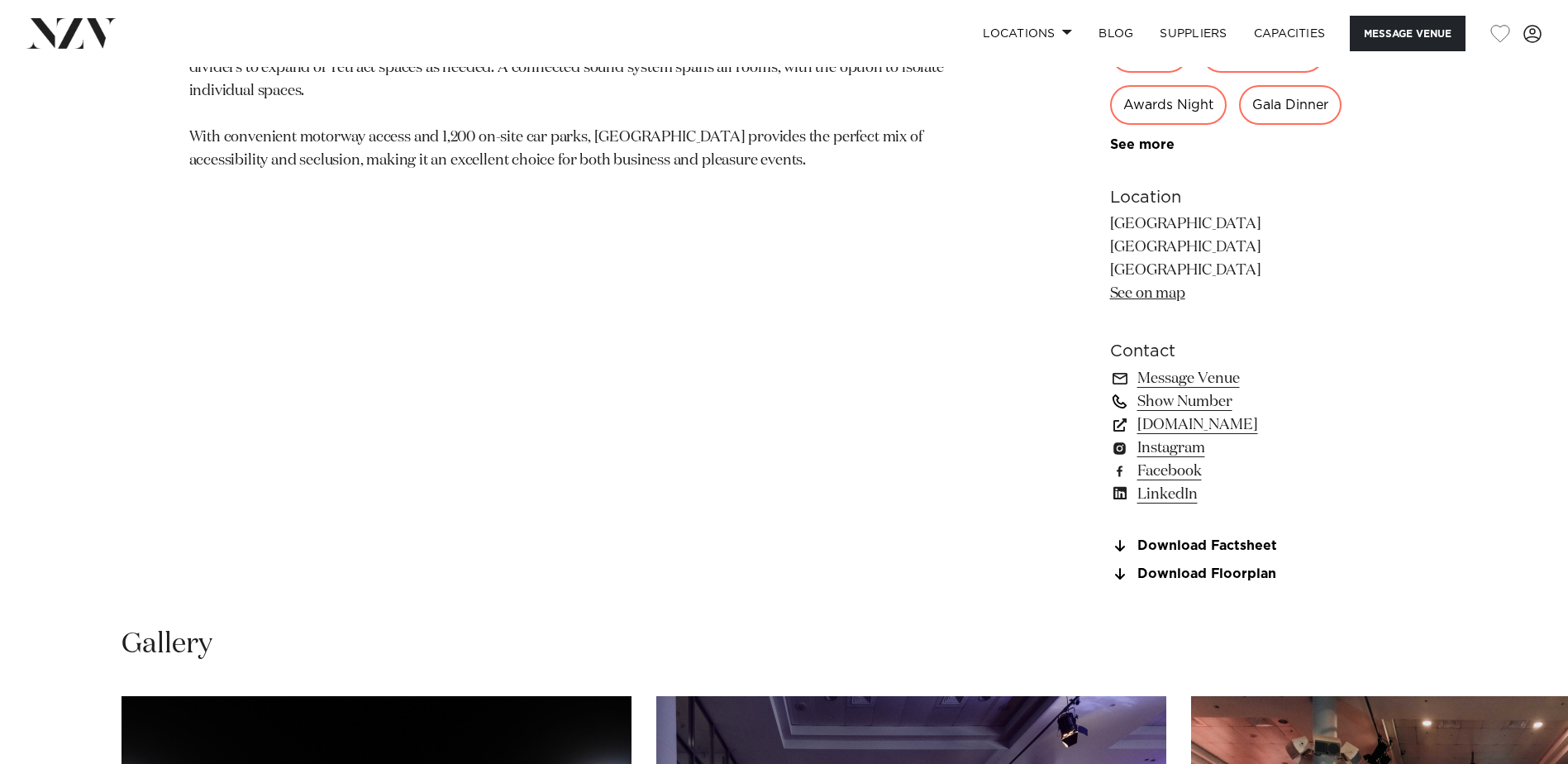
click at [1173, 396] on link "Show Number" at bounding box center [1245, 402] width 269 height 24
click at [1175, 371] on link "Message Venue" at bounding box center [1245, 379] width 269 height 24
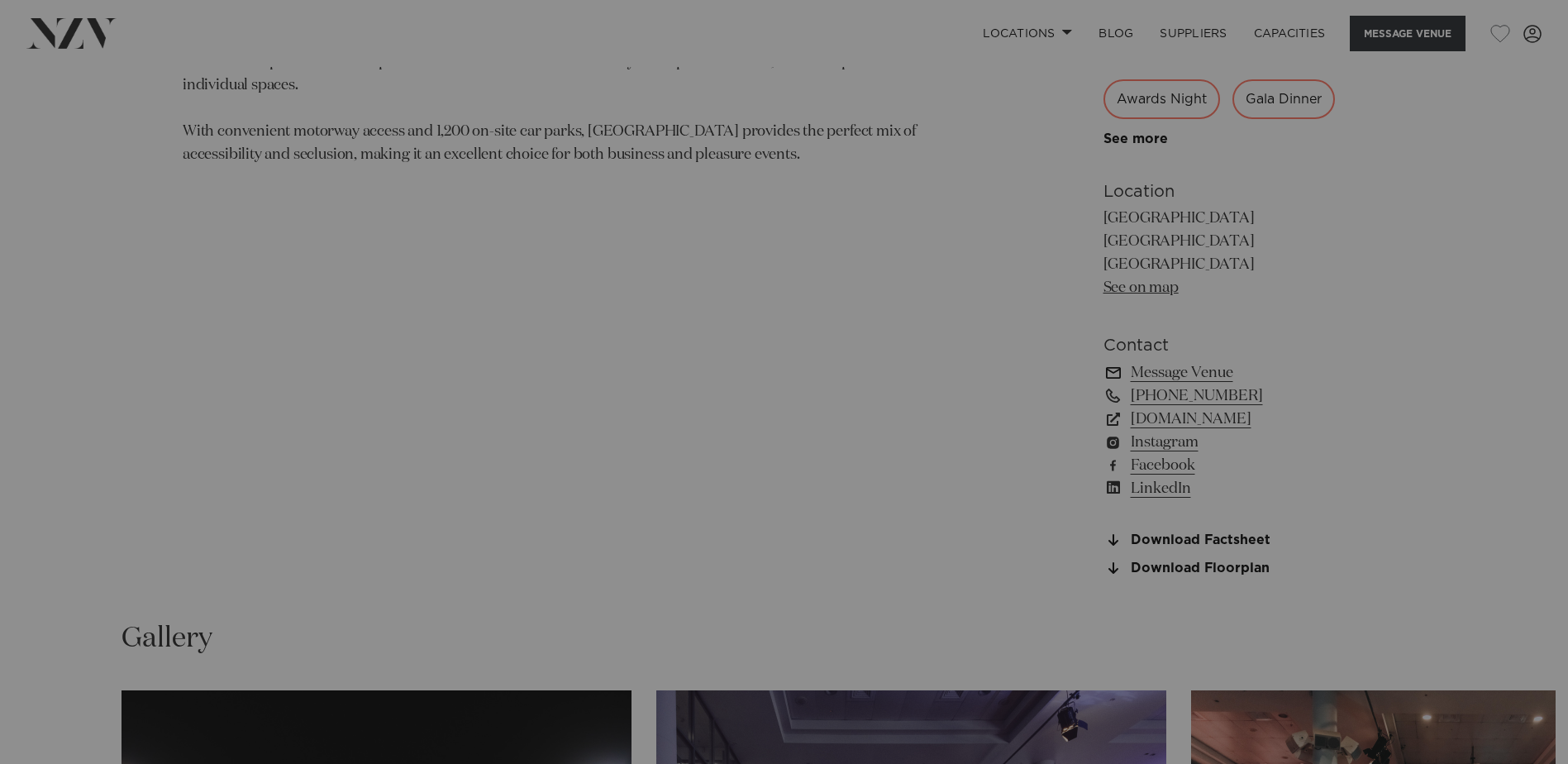
scroll to position [1163, 0]
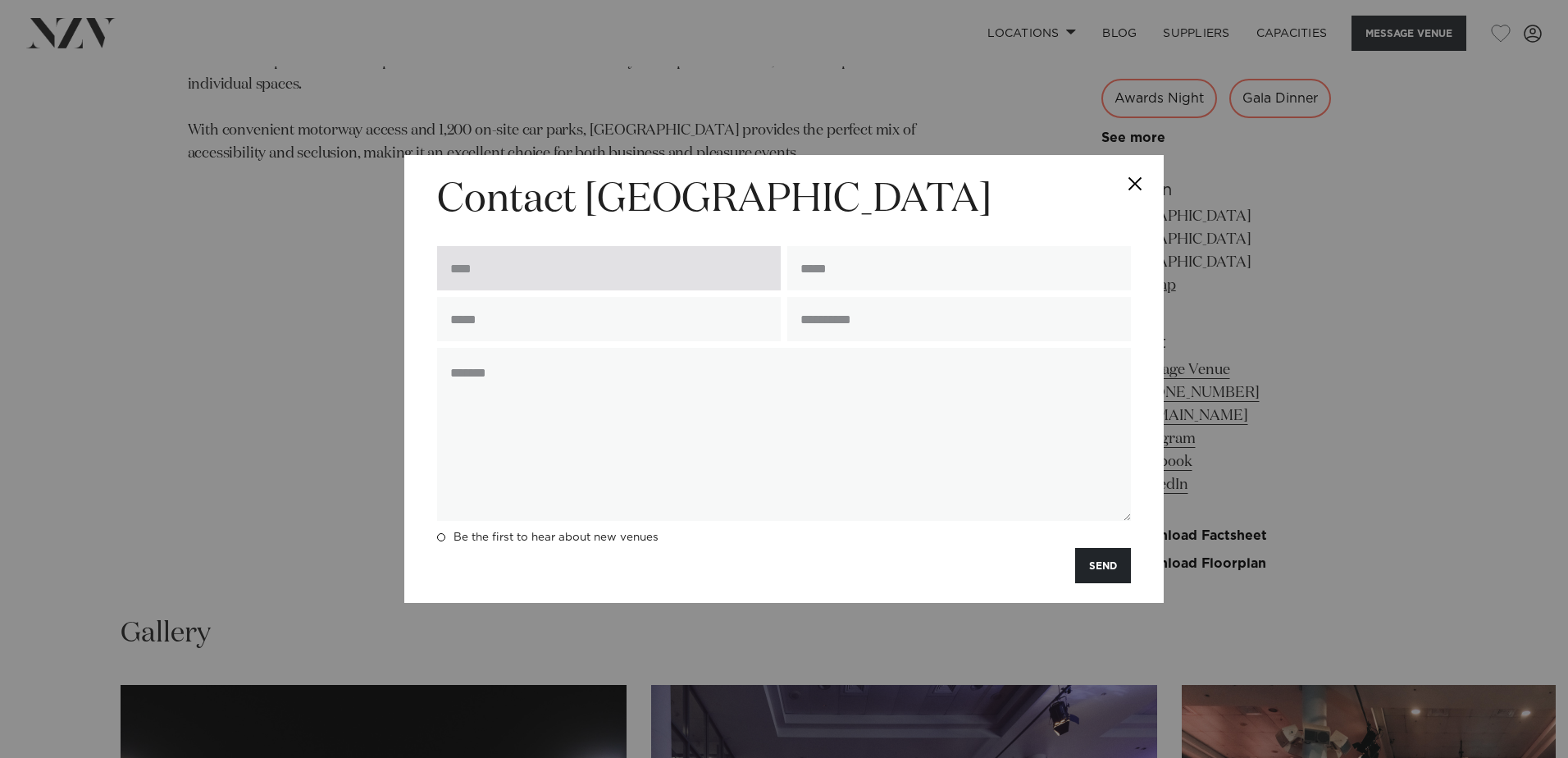
click at [548, 275] on input "text" at bounding box center [608, 267] width 343 height 44
type input "**********"
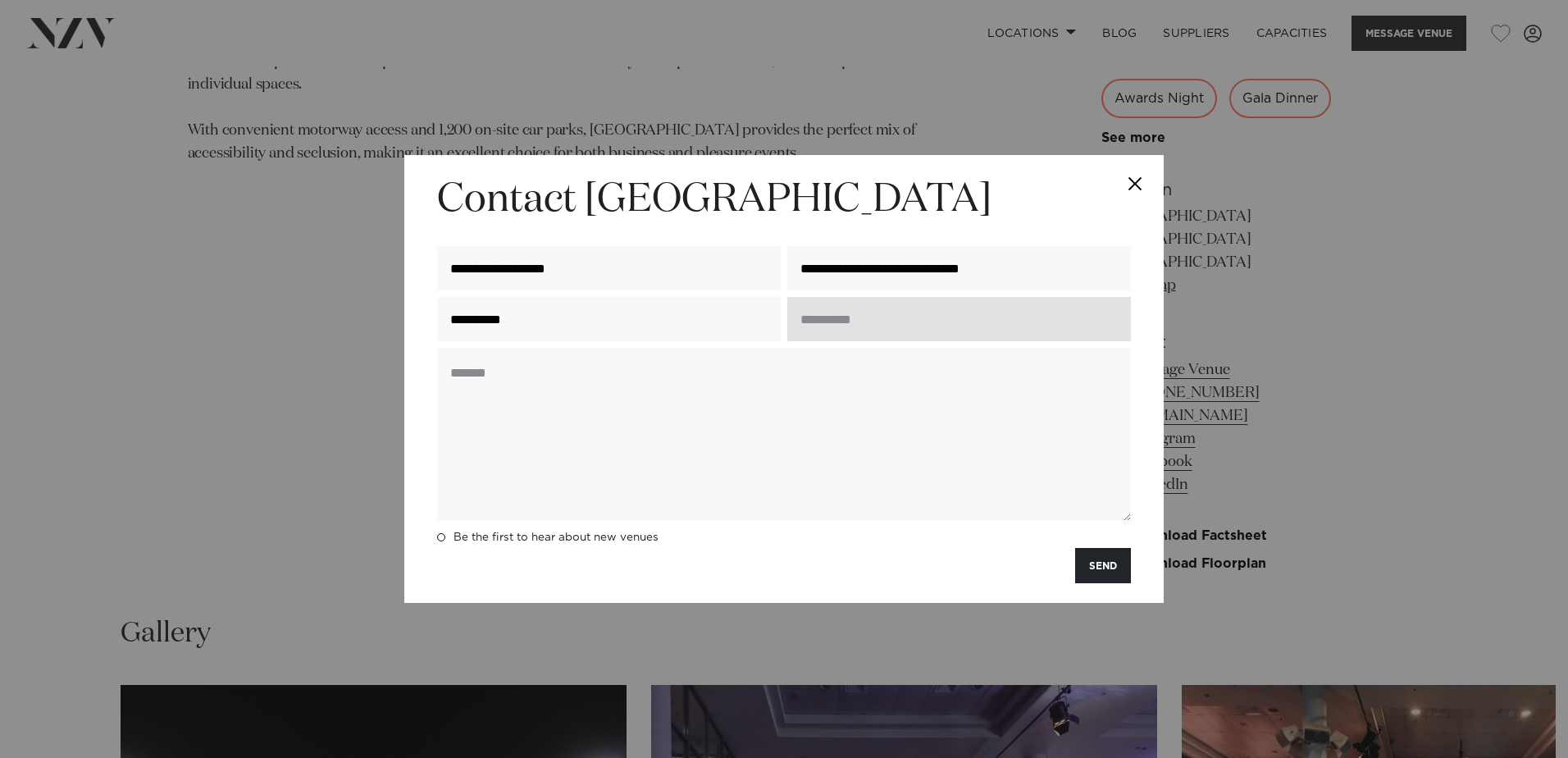
drag, startPoint x: 775, startPoint y: 311, endPoint x: 841, endPoint y: 322, distance: 66.9
click at [780, 311] on div "**********" at bounding box center [608, 322] width 350 height 51
click at [847, 322] on input "text" at bounding box center [959, 318] width 343 height 44
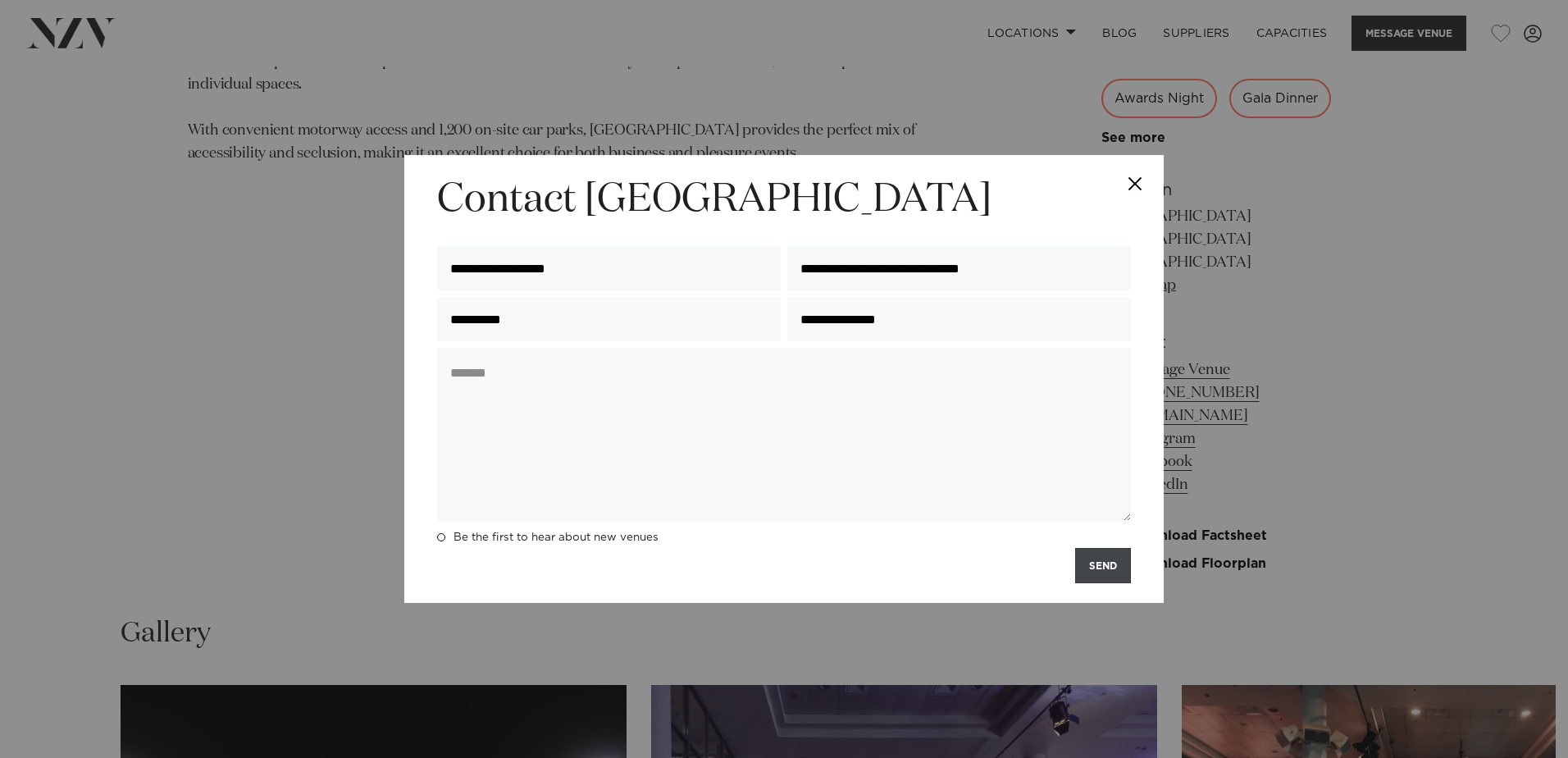
type input "**********"
click at [1103, 574] on button "SEND" at bounding box center [1102, 566] width 56 height 35
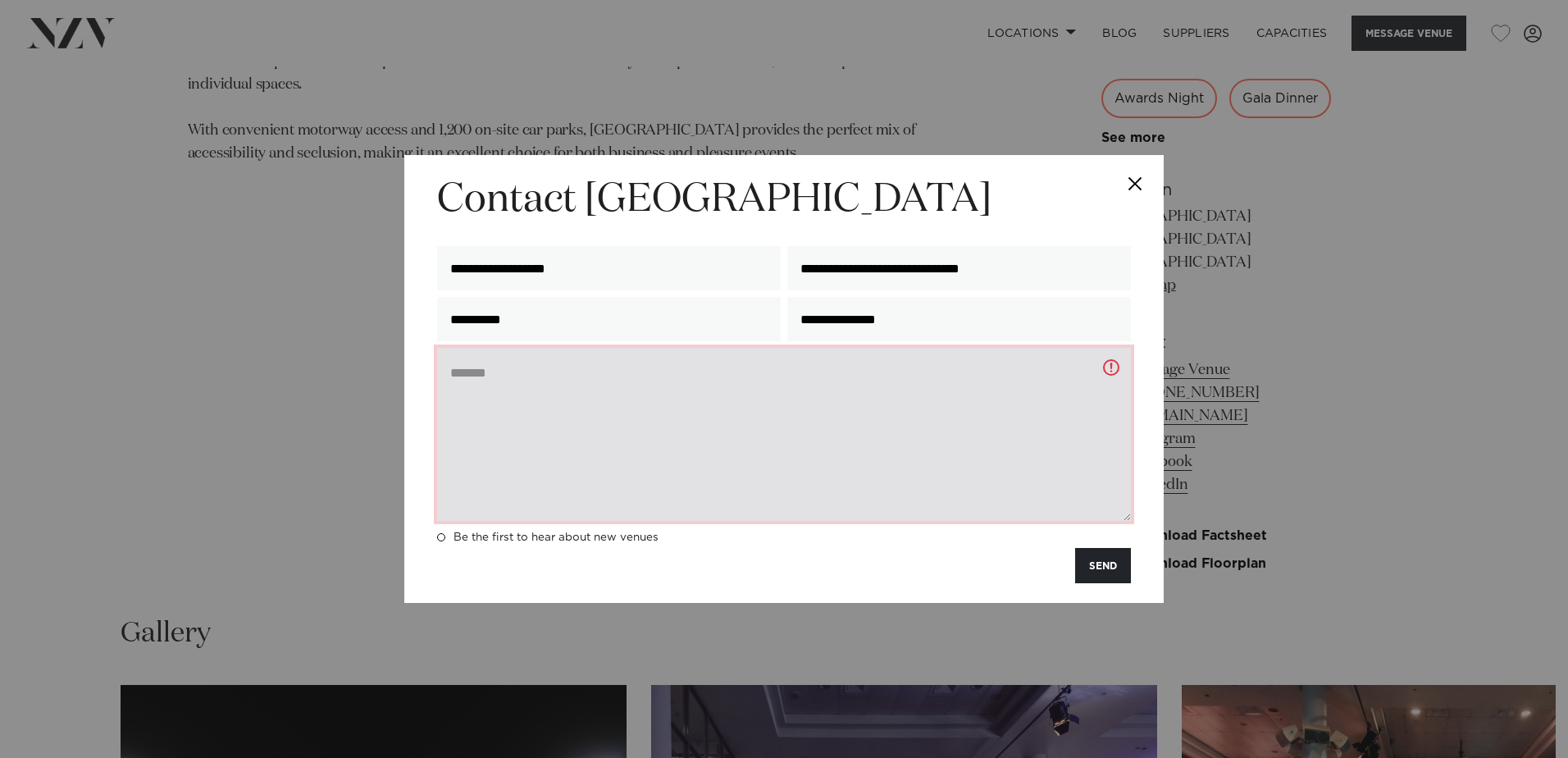
click at [647, 414] on textarea at bounding box center [783, 433] width 693 height 173
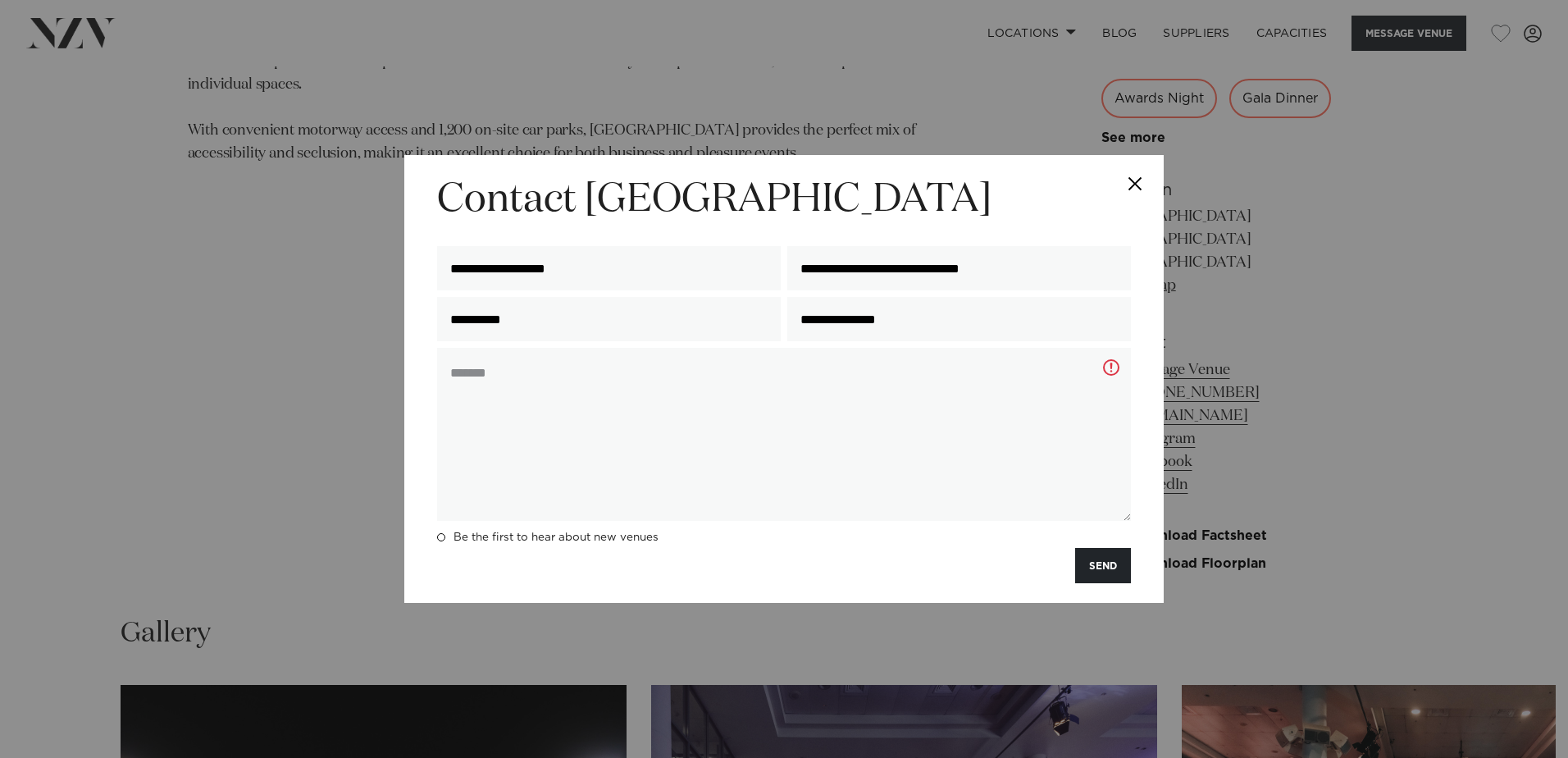
click at [1134, 182] on button "Close" at bounding box center [1134, 183] width 58 height 58
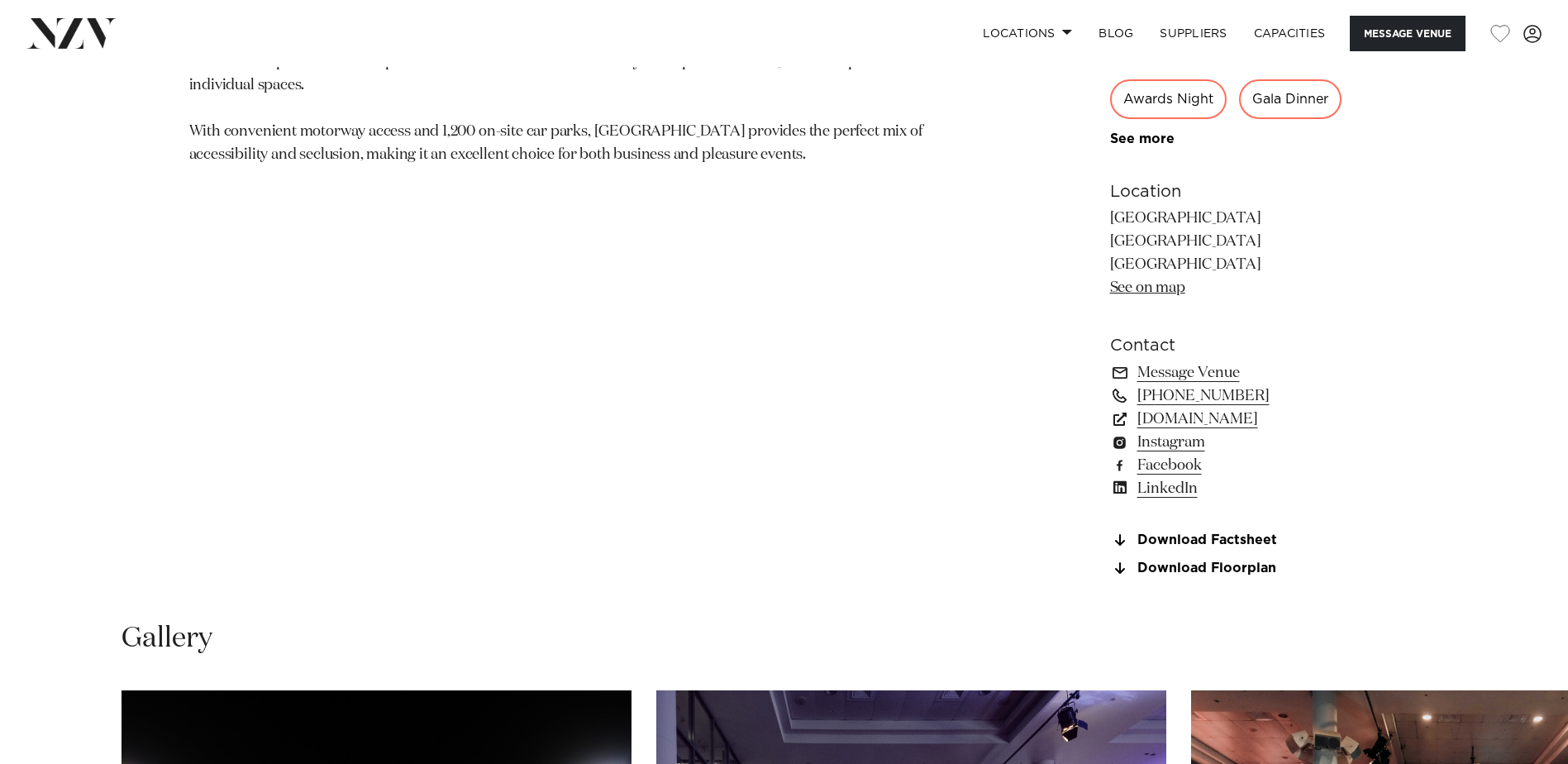
click at [427, 405] on section "[GEOGRAPHIC_DATA] [GEOGRAPHIC_DATA] offers a versatile venue in a dynamic sport…" at bounding box center [591, 149] width 803 height 890
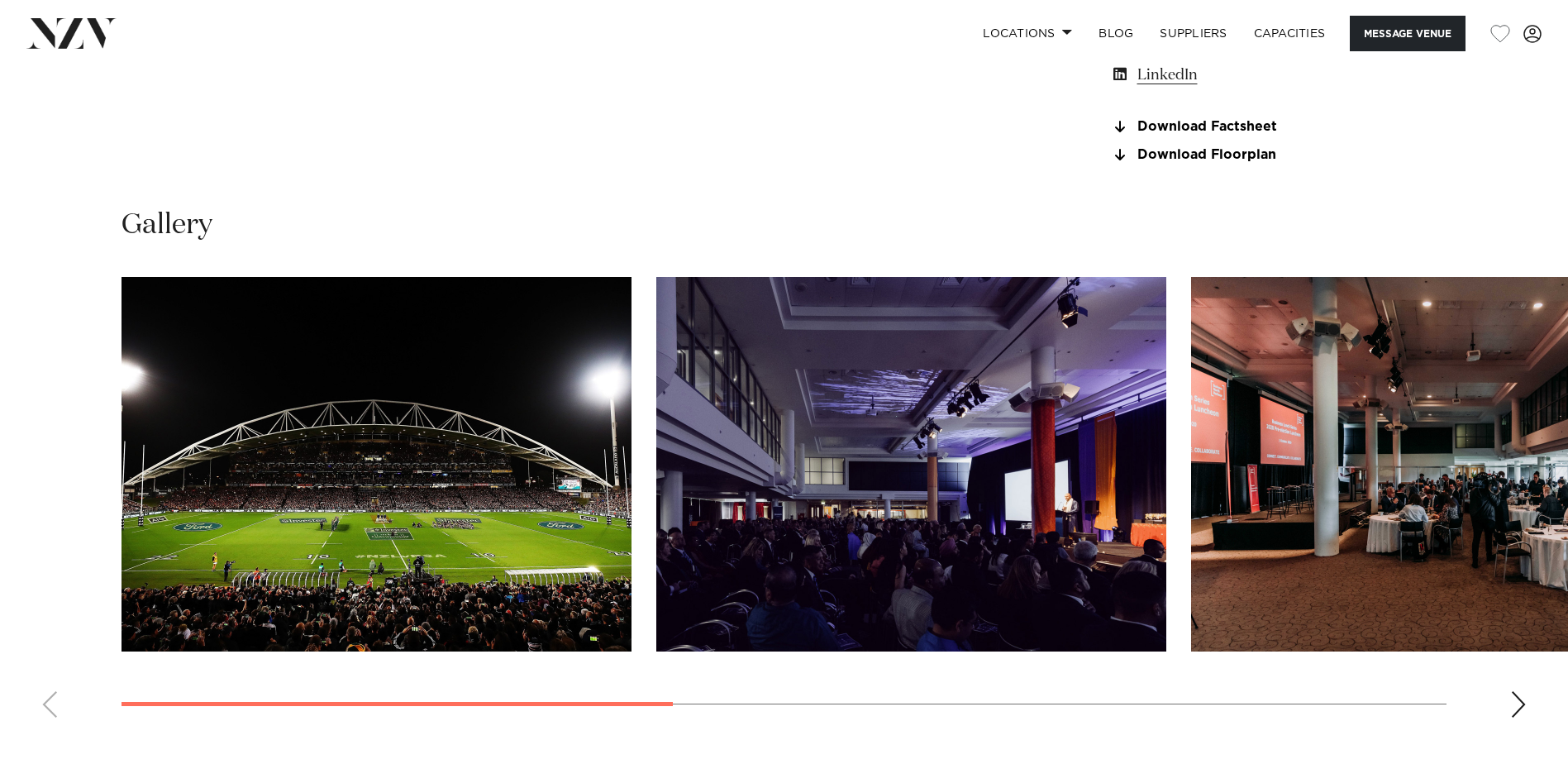
scroll to position [1246, 0]
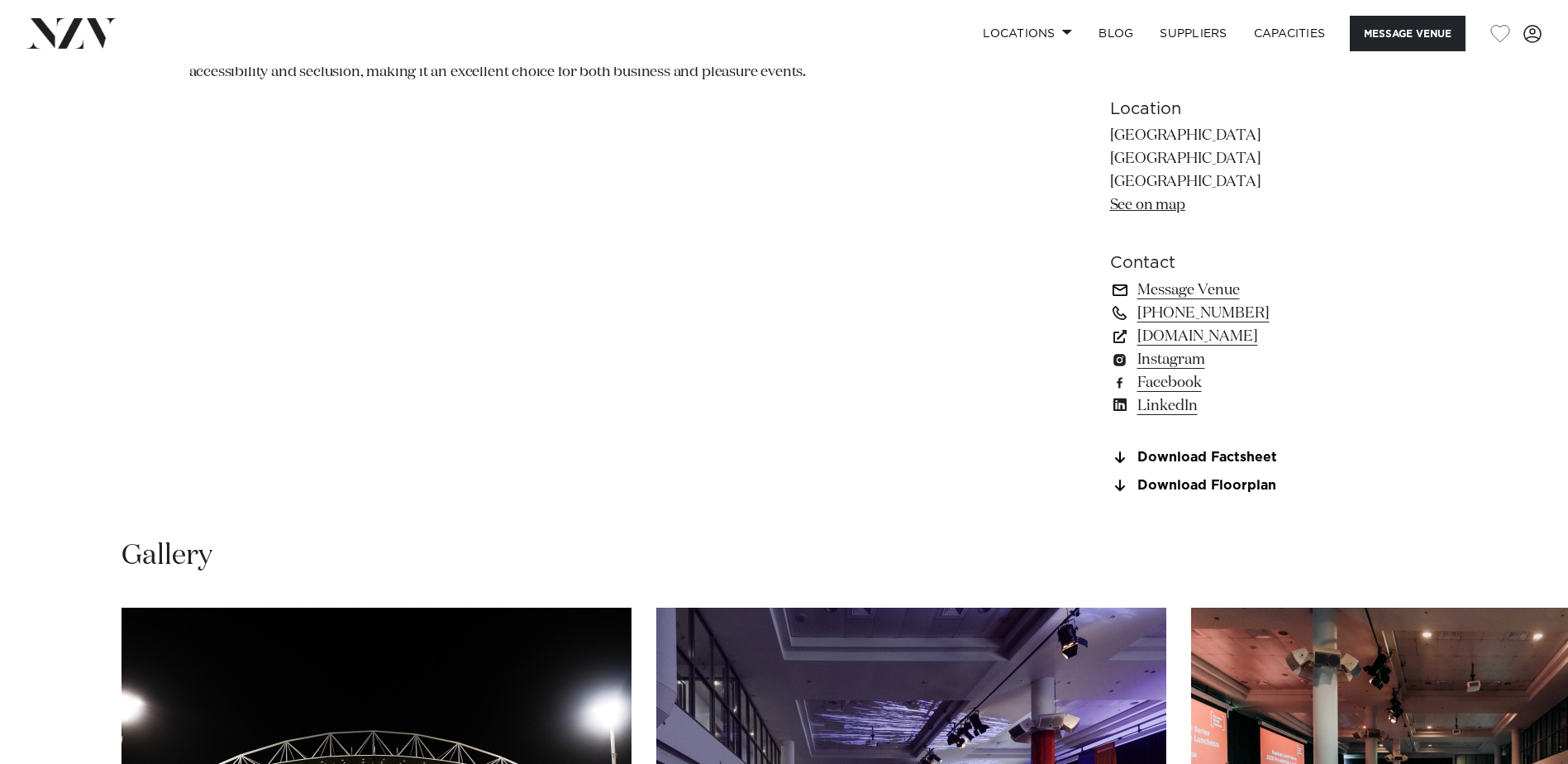
click at [1182, 286] on link "Message Venue" at bounding box center [1245, 290] width 269 height 24
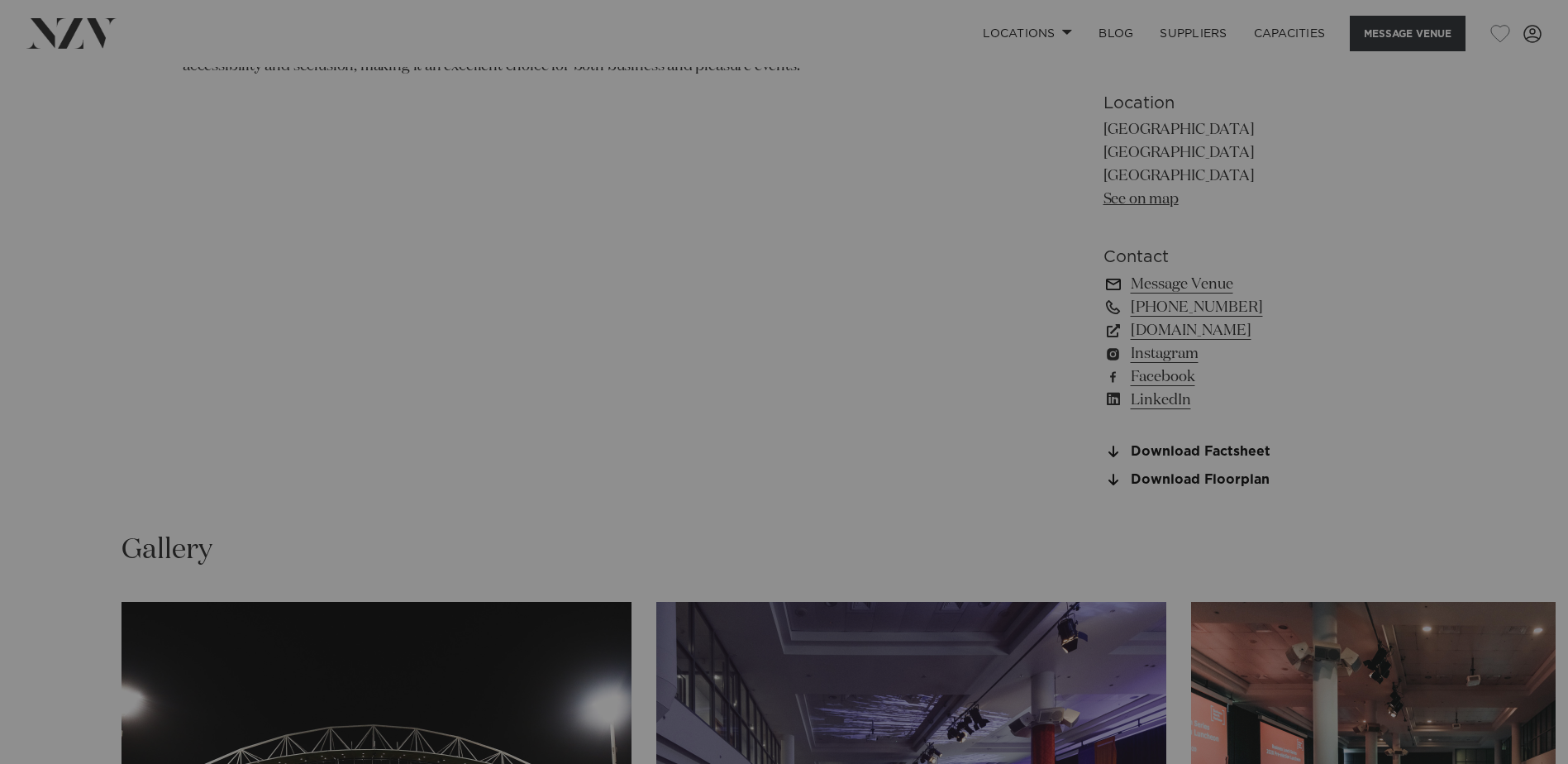
scroll to position [1252, 0]
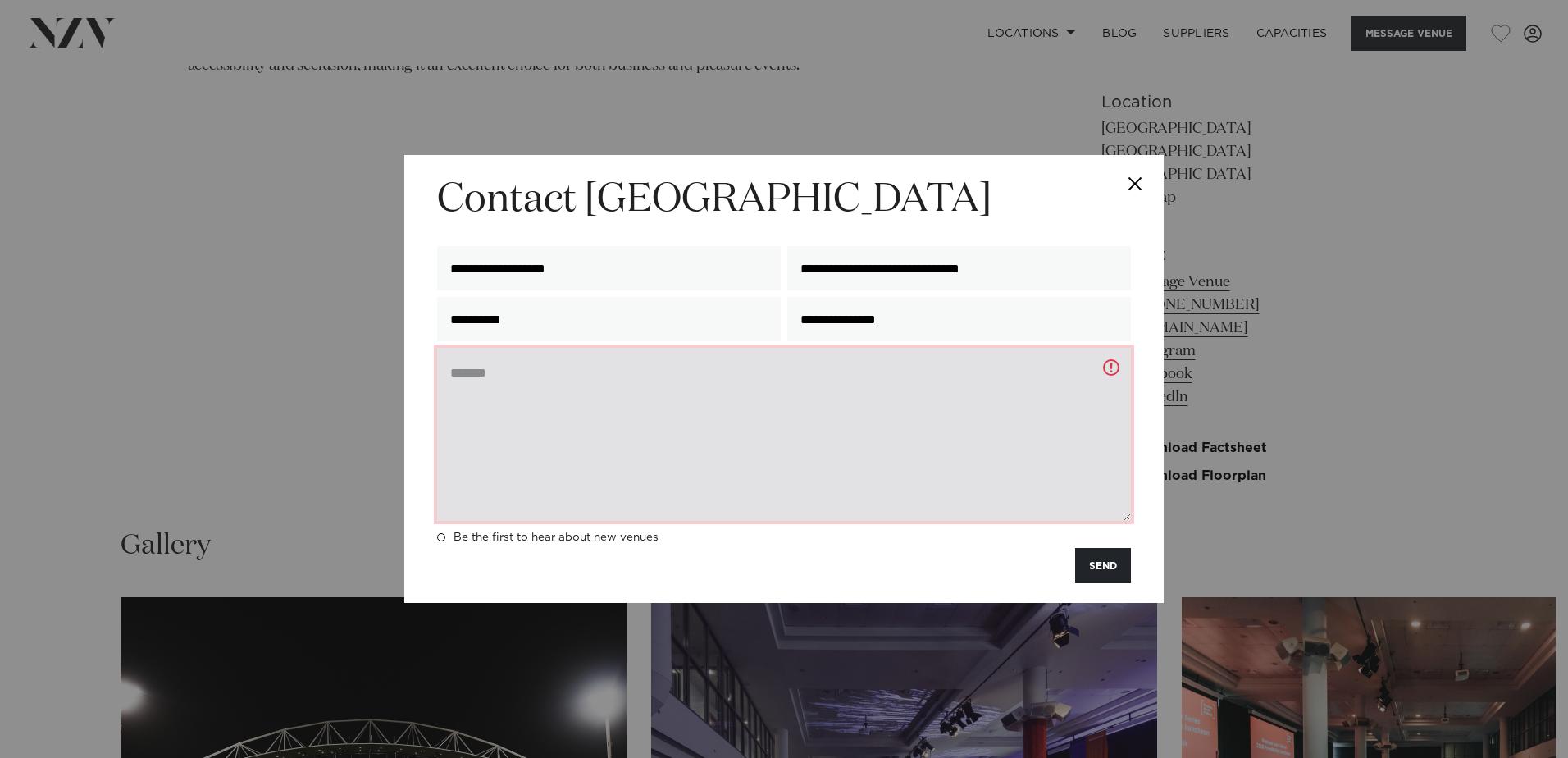
click at [831, 441] on textarea at bounding box center [783, 433] width 693 height 173
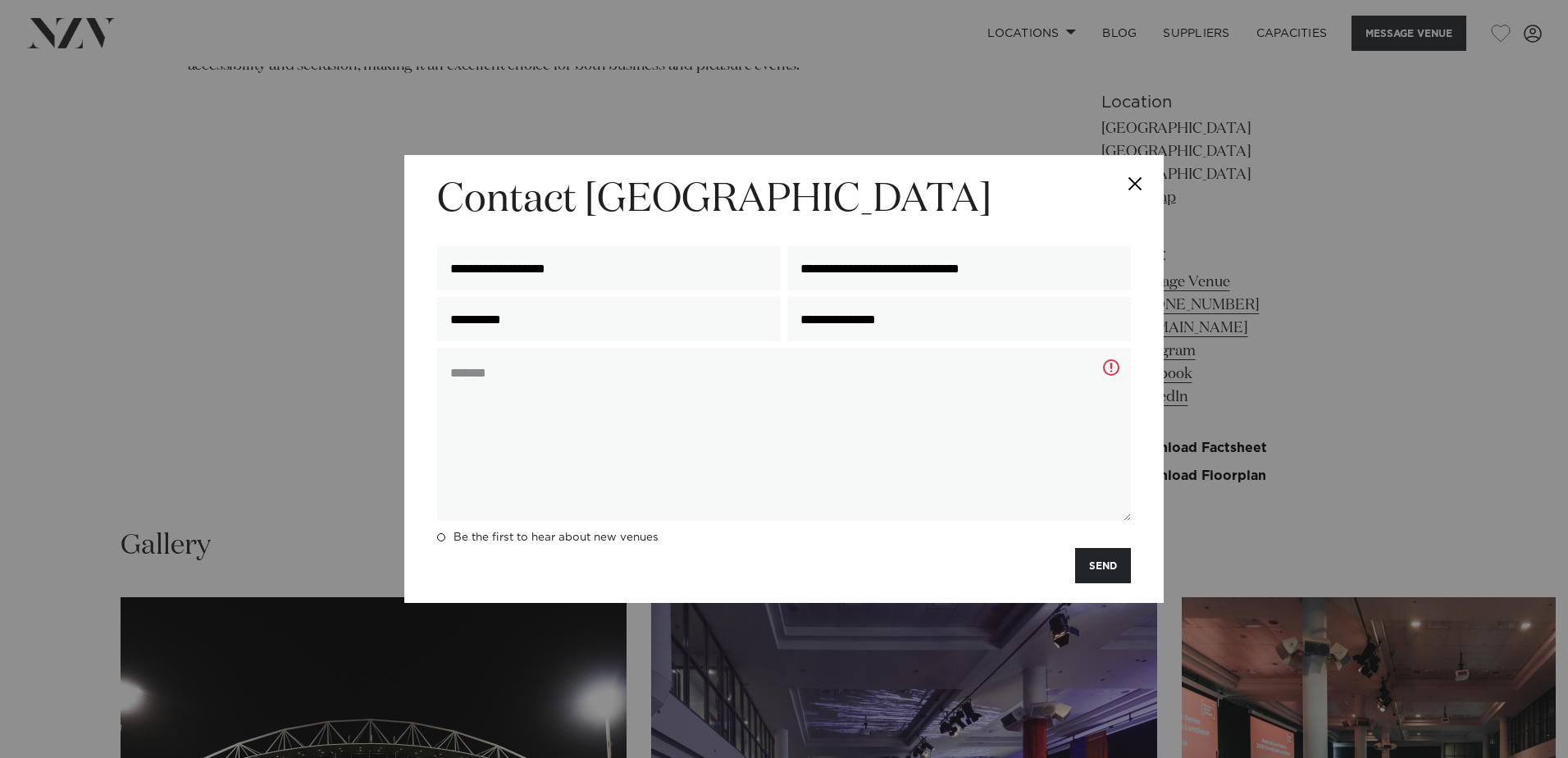
click at [1120, 175] on button "Close" at bounding box center [1134, 183] width 58 height 58
